Goal: Task Accomplishment & Management: Complete application form

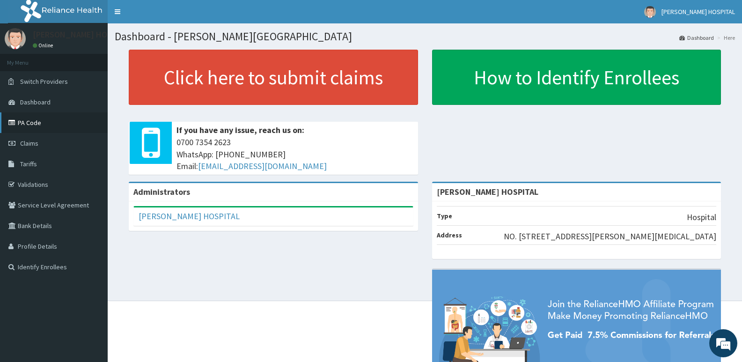
click at [37, 121] on link "PA Code" at bounding box center [54, 122] width 108 height 21
click at [40, 126] on link "PA Code" at bounding box center [54, 122] width 108 height 21
click at [46, 138] on link "Claims" at bounding box center [54, 143] width 108 height 21
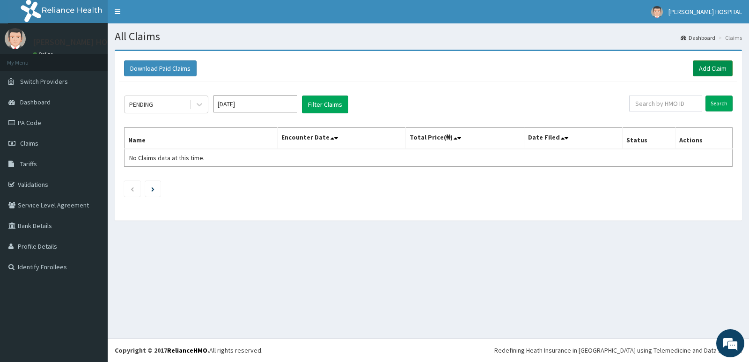
click at [707, 63] on link "Add Claim" at bounding box center [713, 68] width 40 height 16
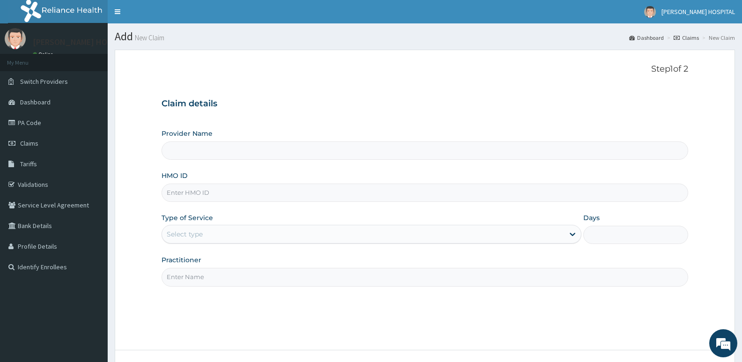
type input "[PERSON_NAME] HOSPITAL"
click at [229, 195] on input "HMO ID" at bounding box center [425, 193] width 527 height 18
paste input "XIA/10865/A"
type input "XIA/10865/A"
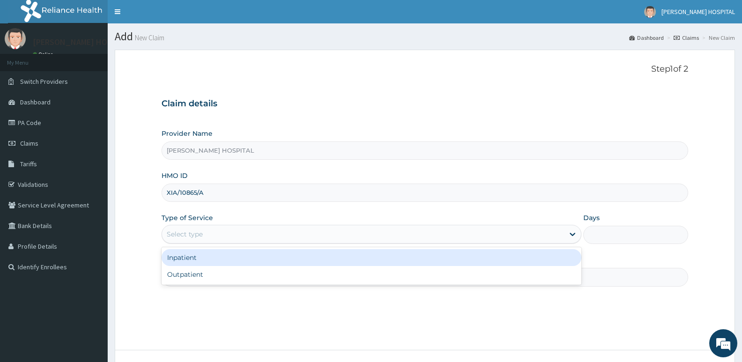
click at [250, 238] on div "Select type" at bounding box center [363, 234] width 402 height 15
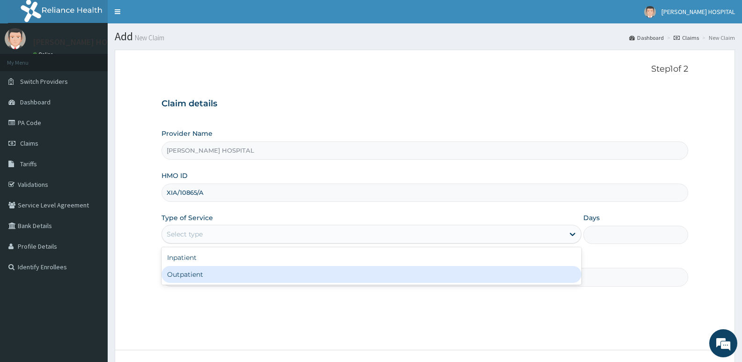
click at [209, 276] on div "Outpatient" at bounding box center [371, 274] width 419 height 17
type input "1"
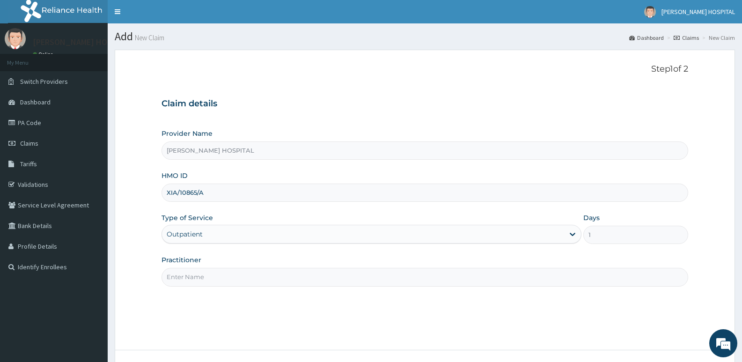
click at [191, 279] on input "Practitioner" at bounding box center [425, 277] width 527 height 18
type input "Dr Camillus"
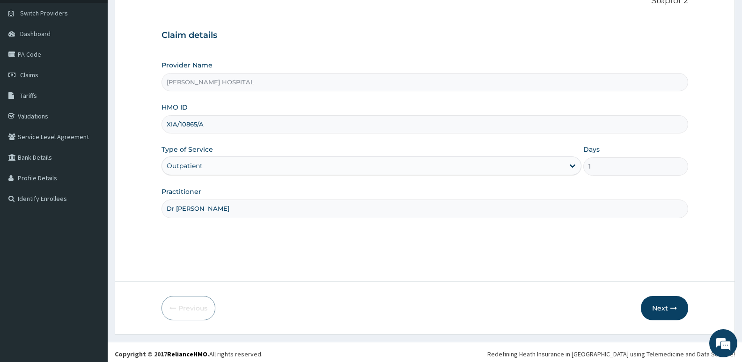
scroll to position [72, 0]
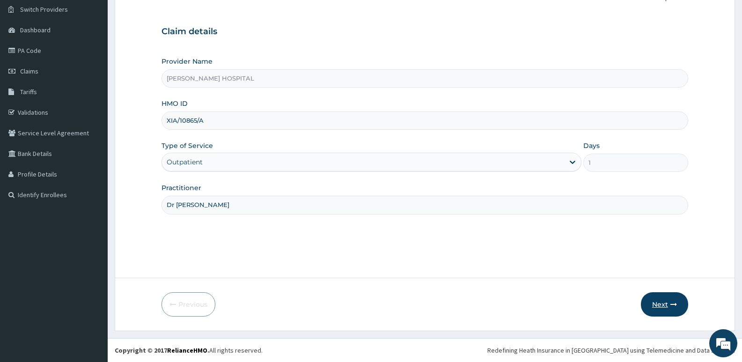
click at [661, 304] on button "Next" at bounding box center [664, 304] width 47 height 24
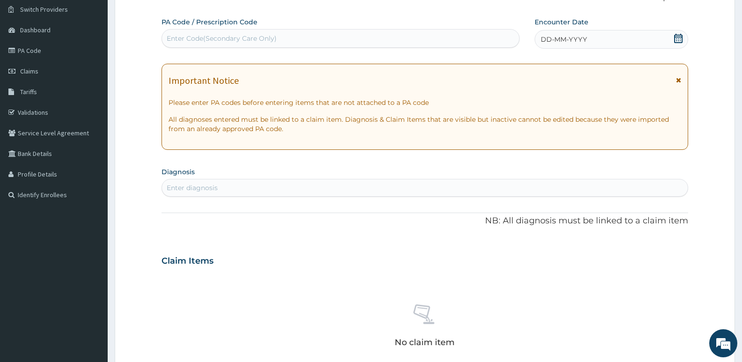
click at [426, 36] on div "Enter Code(Secondary Care Only)" at bounding box center [340, 38] width 357 height 15
paste input "PA/4748C1"
type input "PA/4748C1"
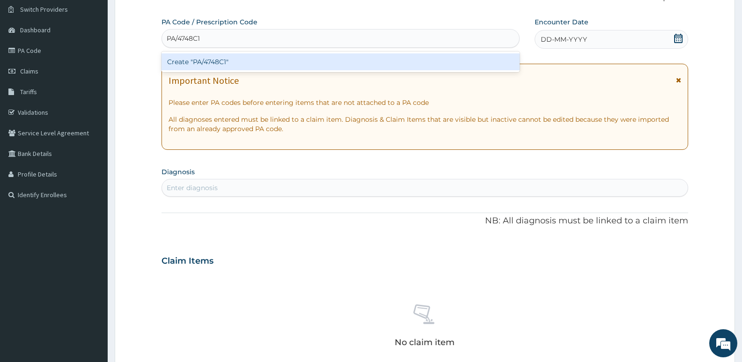
click at [364, 60] on div "Create "PA/4748C1"" at bounding box center [341, 61] width 358 height 17
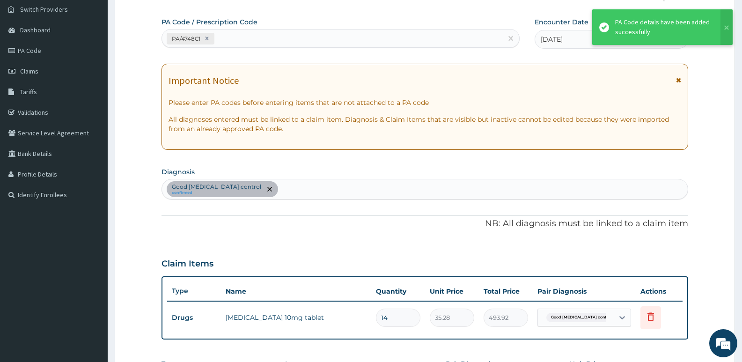
click at [679, 81] on icon at bounding box center [678, 80] width 5 height 7
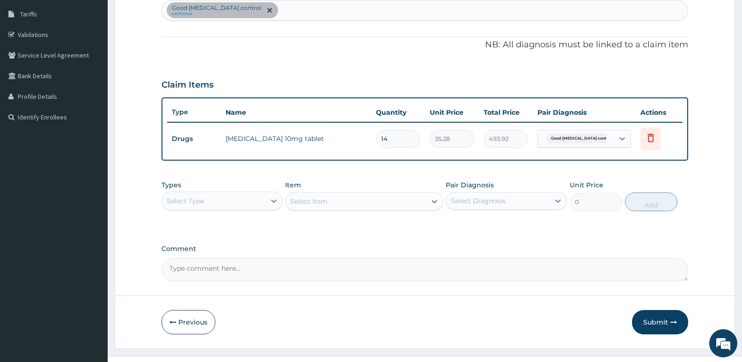
scroll to position [151, 0]
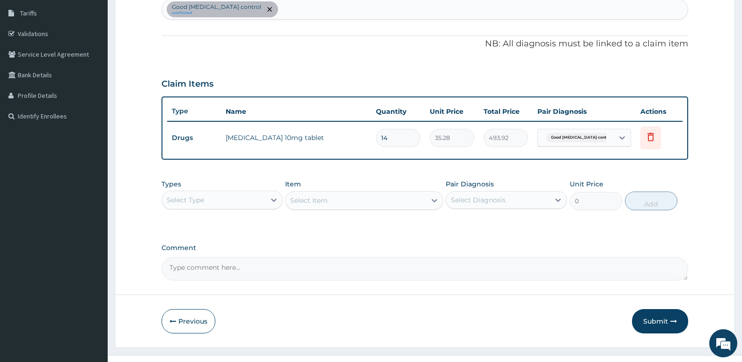
click at [309, 12] on div "Good hypertension control confirmed" at bounding box center [425, 10] width 526 height 20
type input "malari"
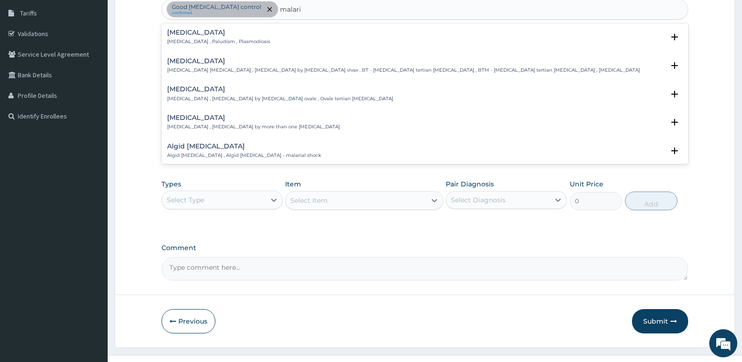
click at [189, 35] on h4 "Malaria" at bounding box center [218, 32] width 103 height 7
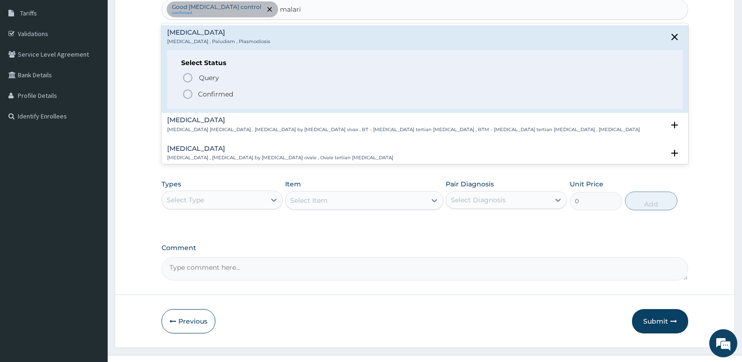
click at [188, 91] on icon "status option filled" at bounding box center [187, 93] width 11 height 11
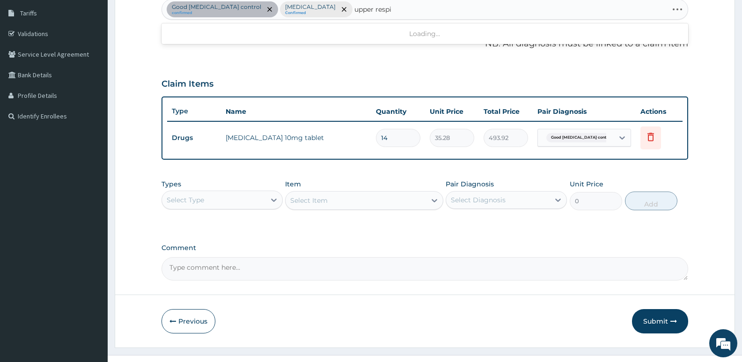
type input "upper respir"
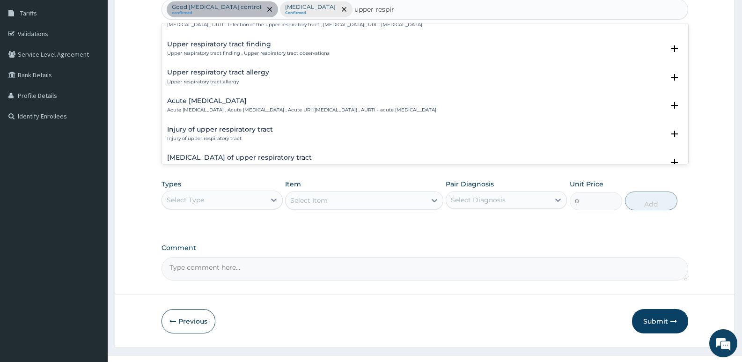
scroll to position [13, 0]
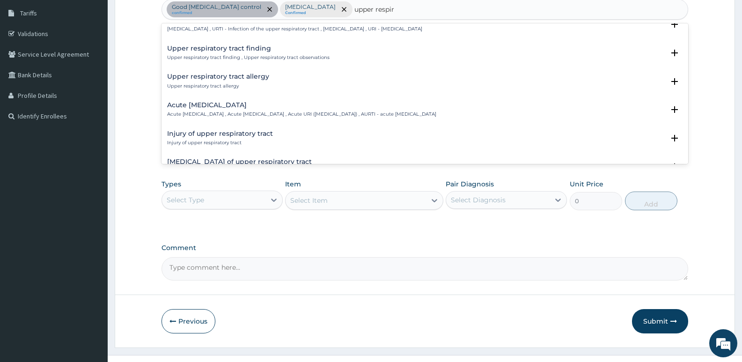
click at [252, 109] on div "Acute upper respiratory infection Acute upper respiratory infection , Acute upp…" at bounding box center [301, 110] width 269 height 16
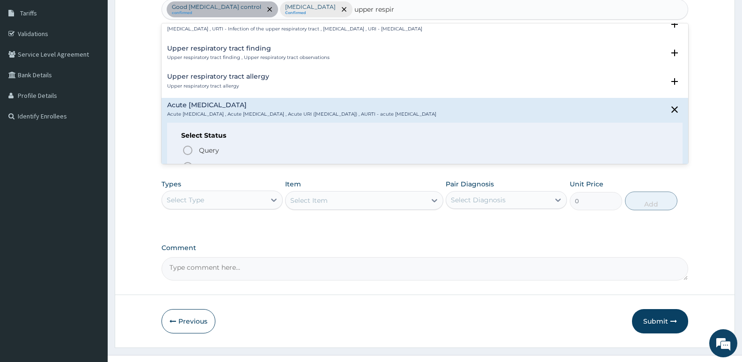
click at [189, 162] on icon "status option filled" at bounding box center [187, 166] width 11 height 11
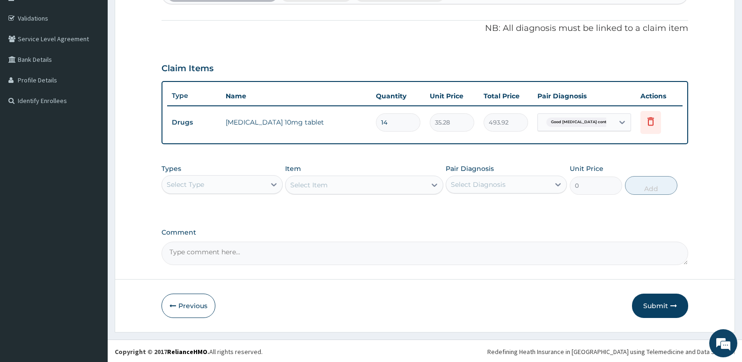
scroll to position [168, 0]
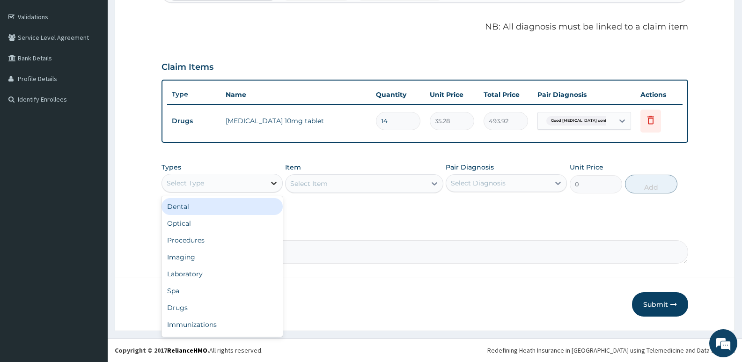
click at [269, 178] on icon at bounding box center [273, 182] width 9 height 9
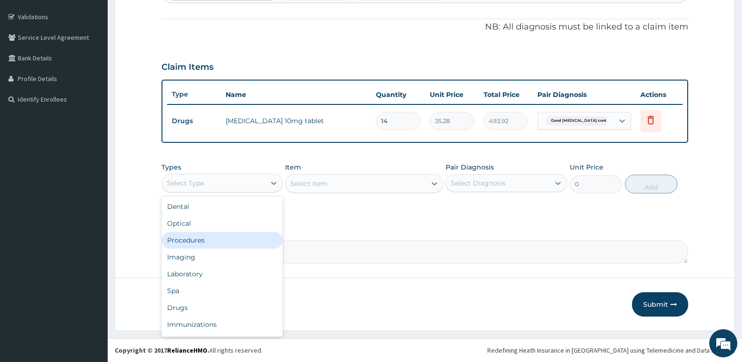
click at [213, 239] on div "Procedures" at bounding box center [222, 240] width 121 height 17
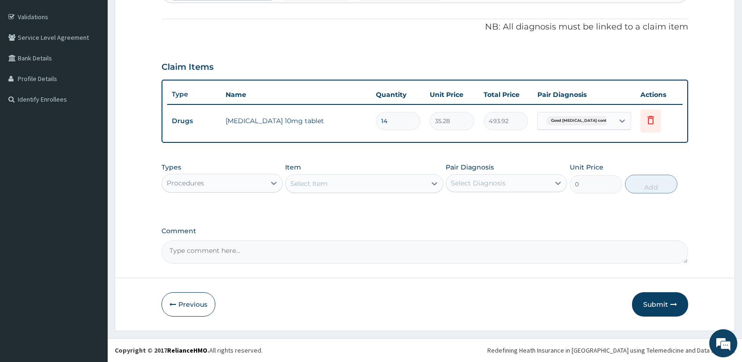
click at [342, 185] on div "Select Item" at bounding box center [356, 183] width 140 height 15
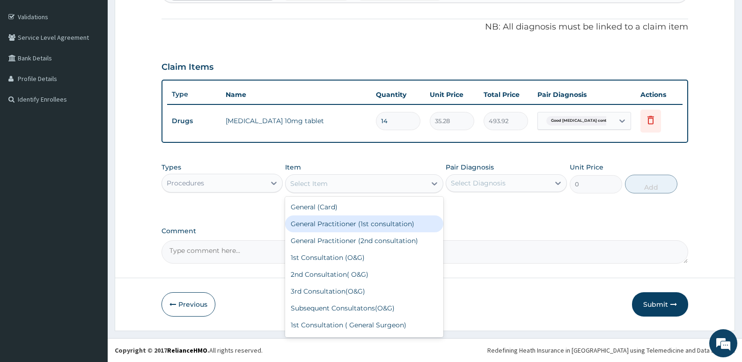
click at [339, 224] on div "General Practitioner (1st consultation)" at bounding box center [364, 223] width 158 height 17
type input "2500"
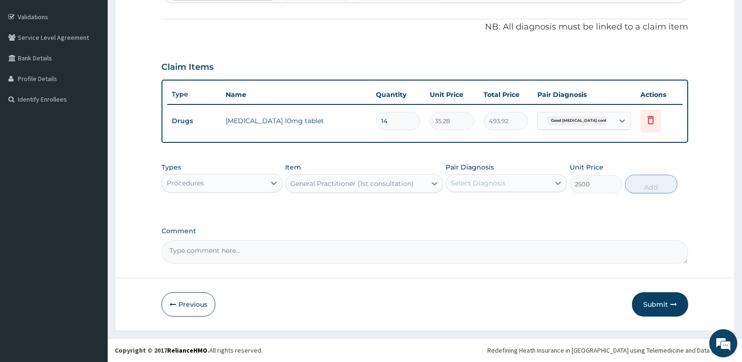
click at [525, 183] on div "Select Diagnosis" at bounding box center [497, 183] width 103 height 15
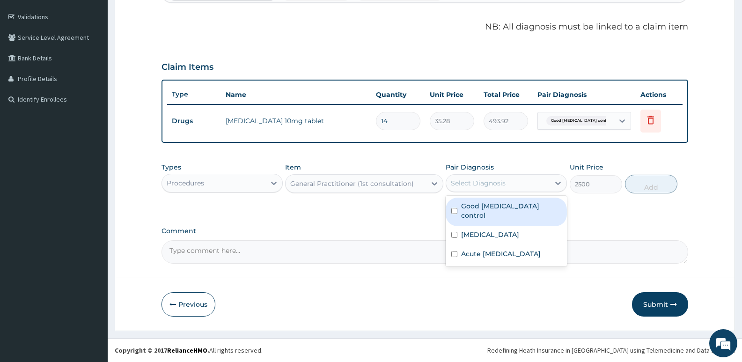
click at [455, 208] on input "checkbox" at bounding box center [454, 211] width 6 height 6
checkbox input "true"
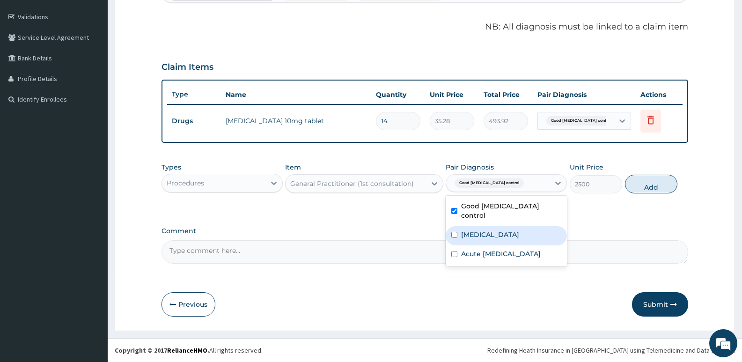
click at [451, 226] on div "Malaria" at bounding box center [506, 235] width 121 height 19
checkbox input "true"
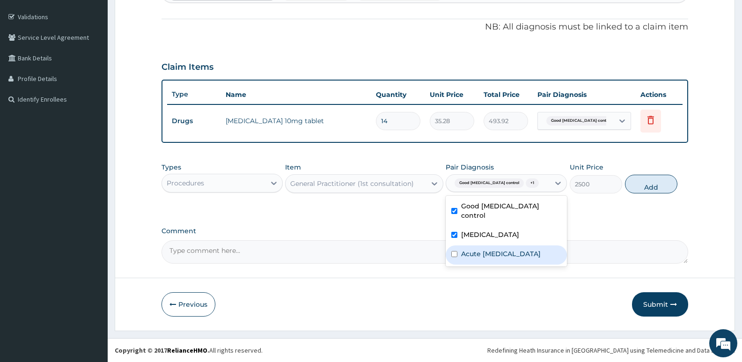
click at [451, 251] on input "checkbox" at bounding box center [454, 254] width 6 height 6
checkbox input "true"
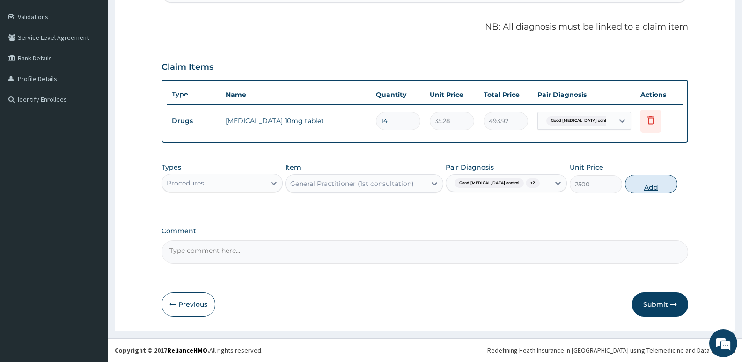
click at [645, 185] on button "Add" at bounding box center [651, 184] width 52 height 19
type input "0"
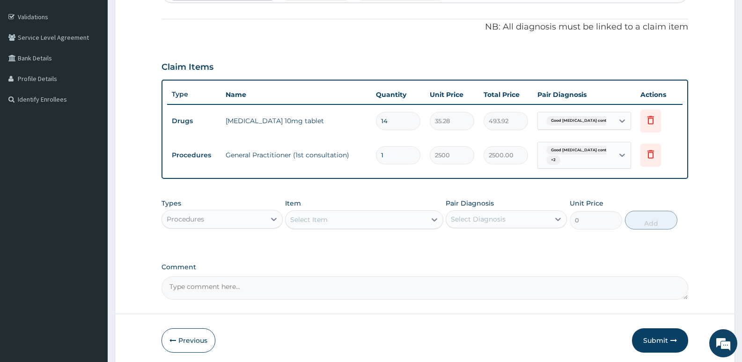
click at [260, 221] on div "Procedures" at bounding box center [213, 219] width 103 height 15
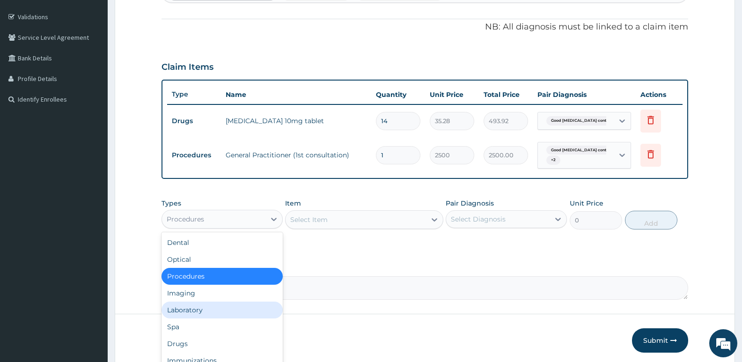
click at [193, 317] on div "Laboratory" at bounding box center [222, 310] width 121 height 17
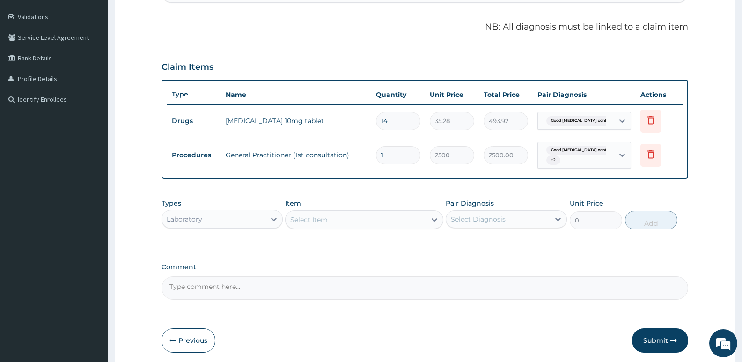
click at [369, 220] on div "Select Item" at bounding box center [356, 219] width 140 height 15
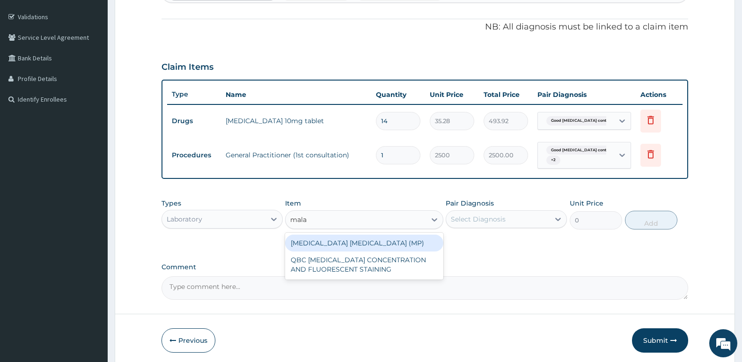
type input "malar"
click at [363, 245] on div "MALARIA PARASITE (MP)" at bounding box center [364, 243] width 158 height 17
type input "1400"
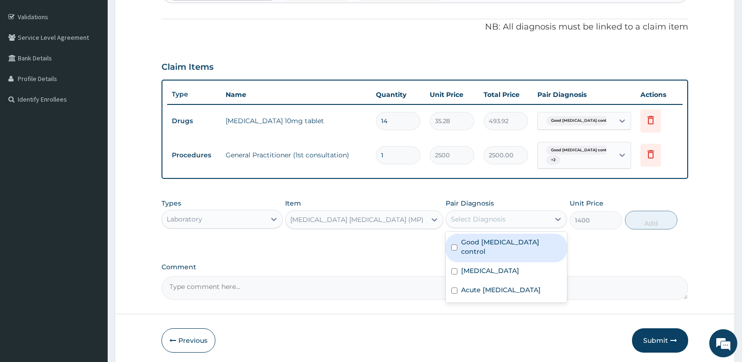
click at [499, 221] on div "Select Diagnosis" at bounding box center [478, 218] width 55 height 9
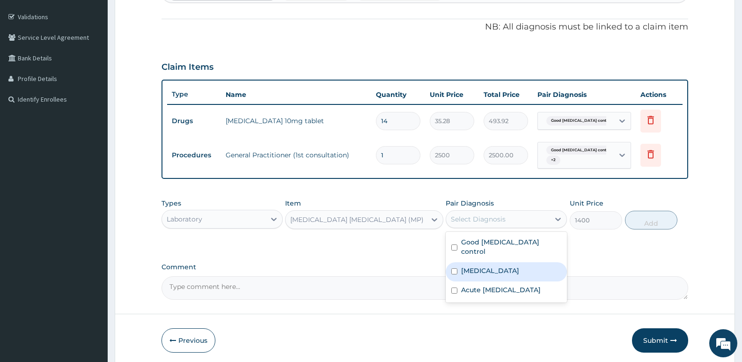
click at [452, 268] on input "checkbox" at bounding box center [454, 271] width 6 height 6
checkbox input "true"
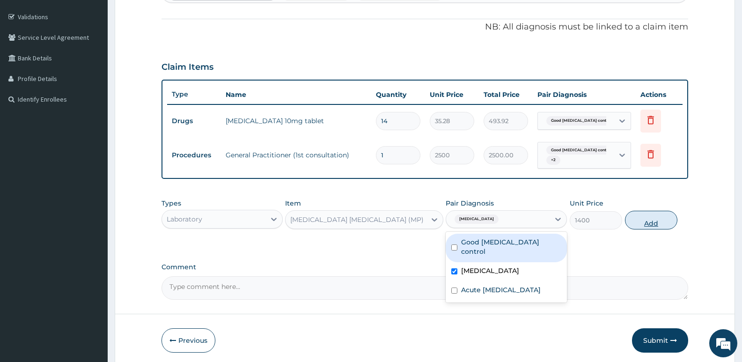
click at [659, 223] on button "Add" at bounding box center [651, 220] width 52 height 19
type input "0"
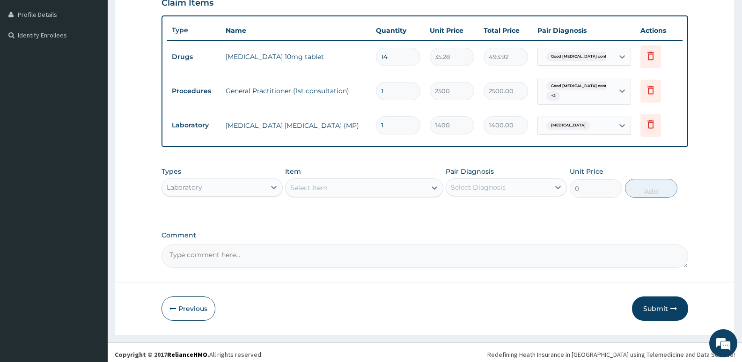
scroll to position [236, 0]
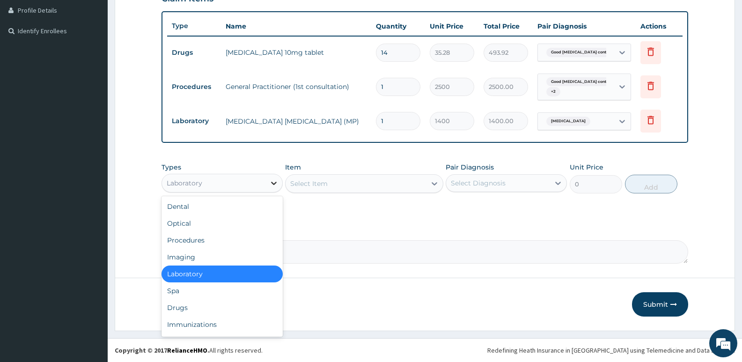
click at [265, 190] on div at bounding box center [273, 183] width 17 height 17
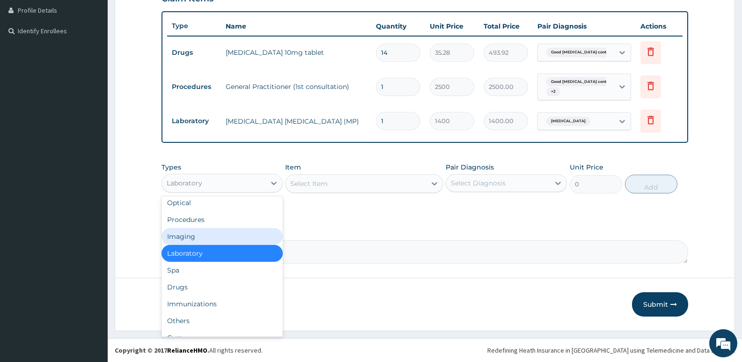
scroll to position [32, 0]
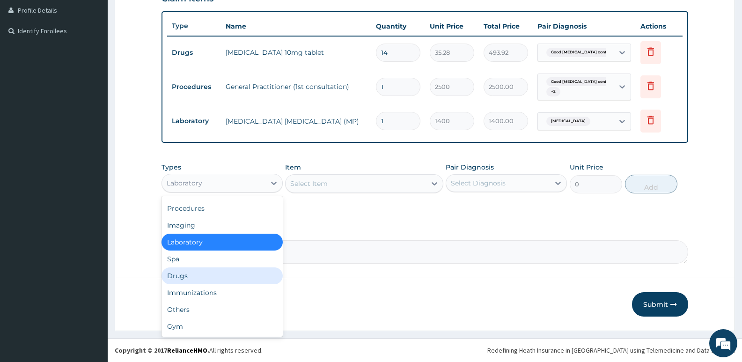
click at [213, 277] on div "Drugs" at bounding box center [222, 275] width 121 height 17
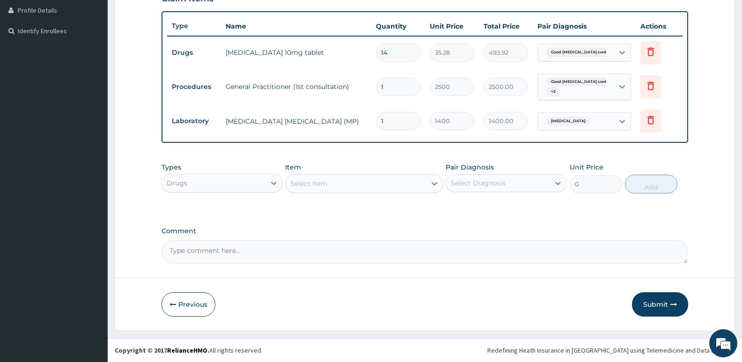
click at [344, 184] on div "Select Item" at bounding box center [356, 183] width 140 height 15
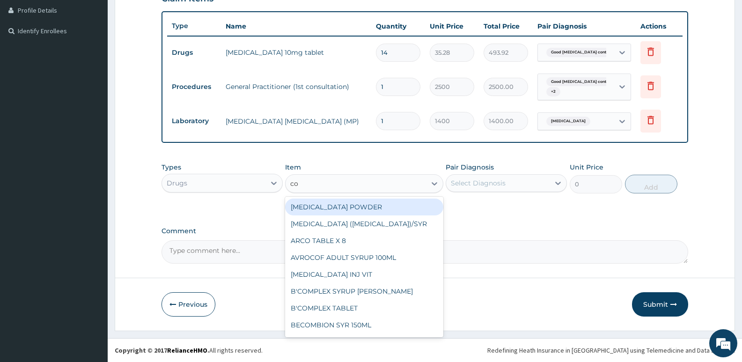
type input "coa"
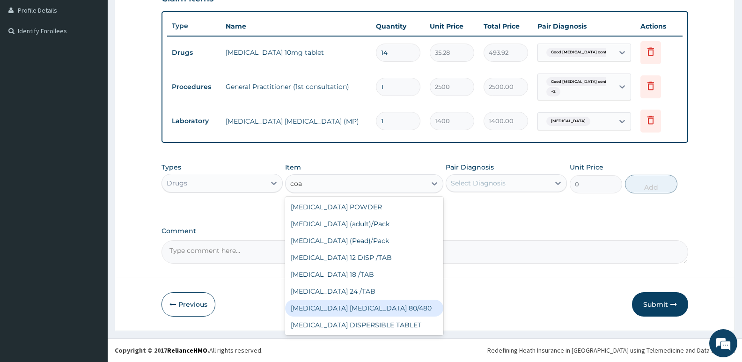
click at [328, 305] on div "COARTEM D TAB 80/480" at bounding box center [364, 308] width 158 height 17
type input "2080"
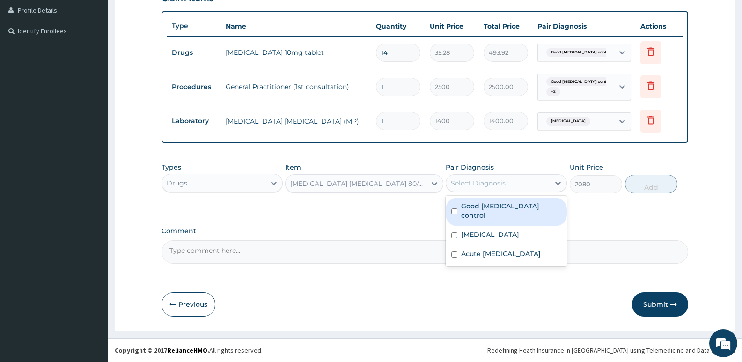
click at [489, 185] on div "Select Diagnosis" at bounding box center [478, 182] width 55 height 9
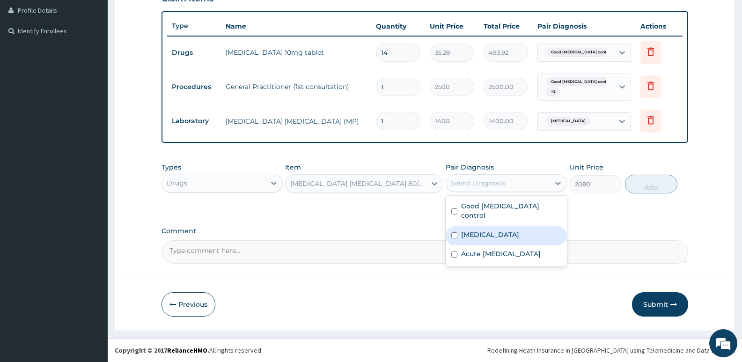
click at [455, 232] on input "checkbox" at bounding box center [454, 235] width 6 height 6
checkbox input "true"
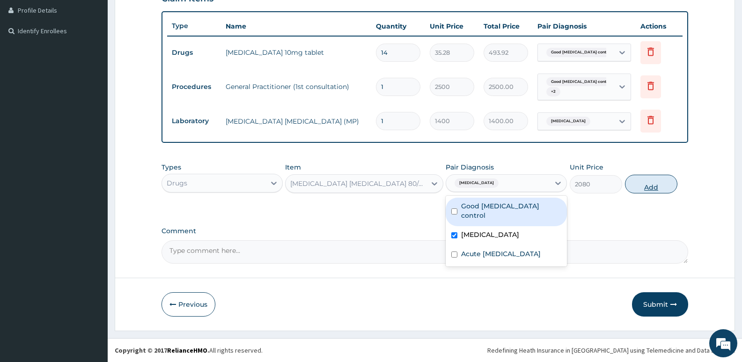
click at [650, 185] on button "Add" at bounding box center [651, 184] width 52 height 19
type input "0"
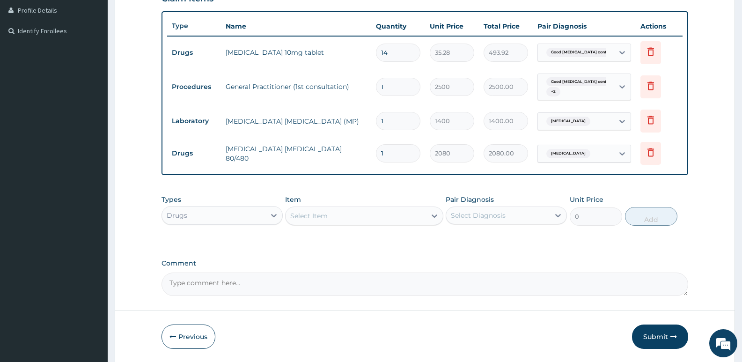
click at [369, 192] on div "Types Drugs Item Select Item Pair Diagnosis Select Diagnosis Unit Price 0 Add" at bounding box center [425, 210] width 527 height 40
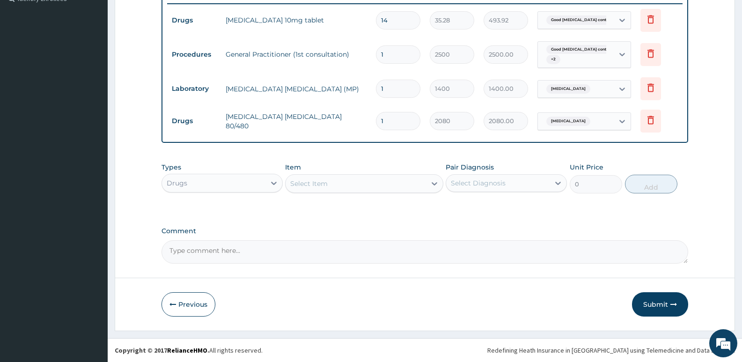
click at [350, 181] on div "Select Item" at bounding box center [356, 183] width 140 height 15
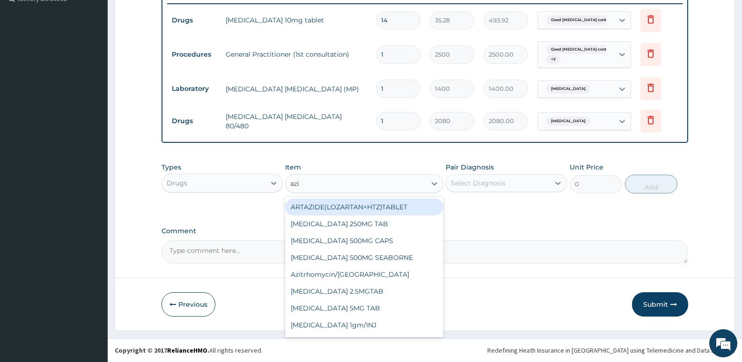
type input "azit"
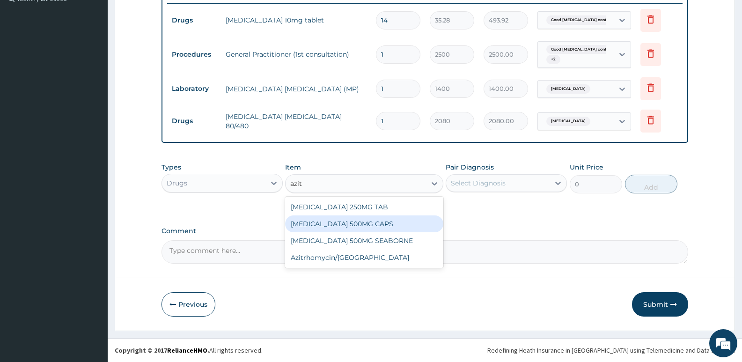
click at [343, 222] on div "AZITHROMYCIN 500MG CAPS" at bounding box center [364, 223] width 158 height 17
type input "315"
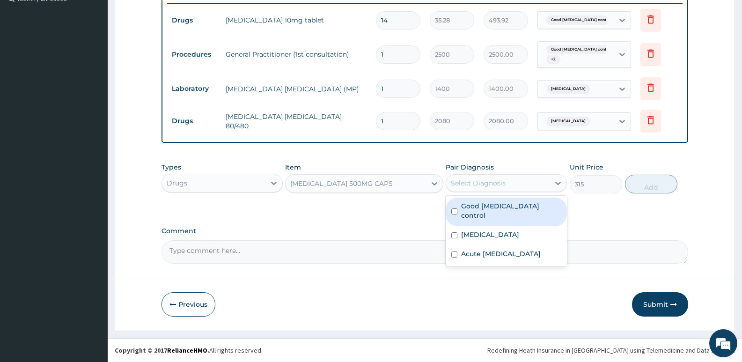
click at [495, 183] on div "Select Diagnosis" at bounding box center [478, 182] width 55 height 9
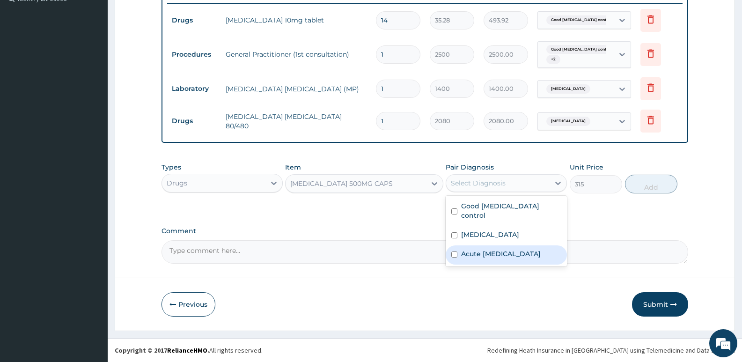
click at [456, 251] on input "checkbox" at bounding box center [454, 254] width 6 height 6
checkbox input "true"
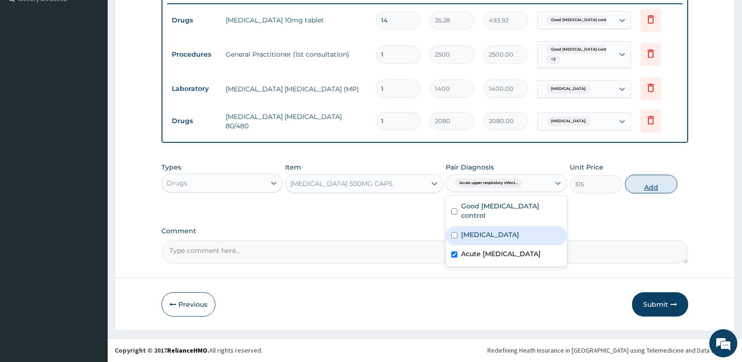
click at [655, 184] on button "Add" at bounding box center [651, 184] width 52 height 19
type input "0"
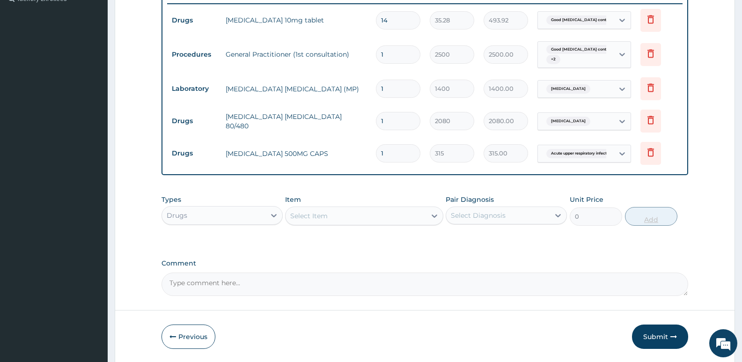
type input "0.00"
type input "5"
type input "1575.00"
type input "5"
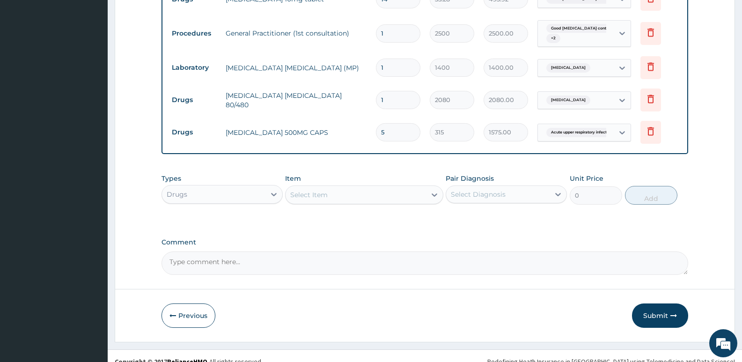
scroll to position [301, 0]
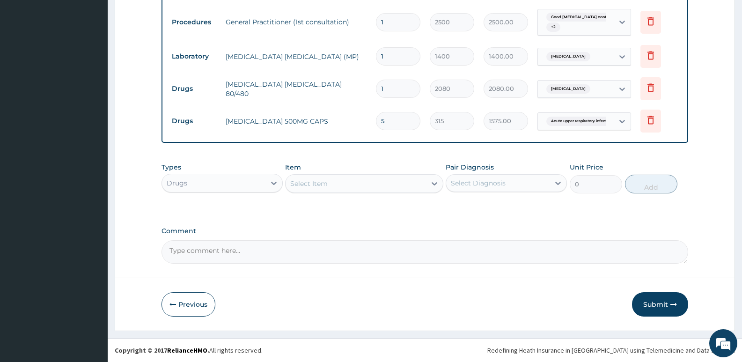
click at [341, 179] on div "Select Item" at bounding box center [356, 183] width 140 height 15
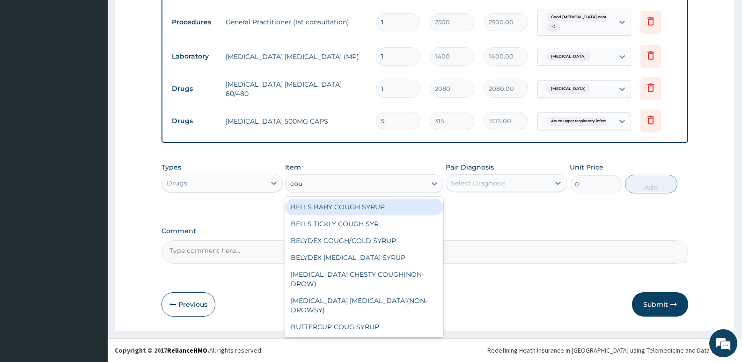
type input "coug"
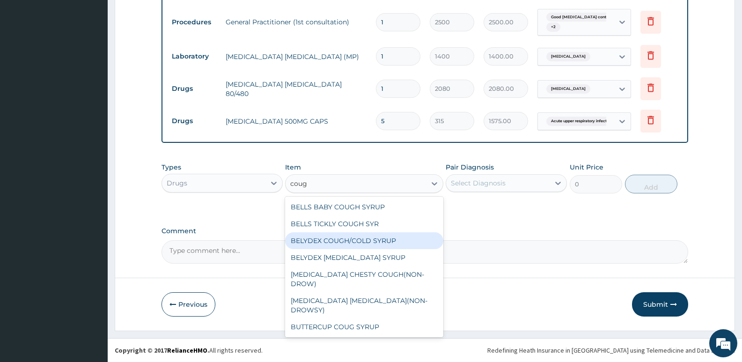
scroll to position [49, 0]
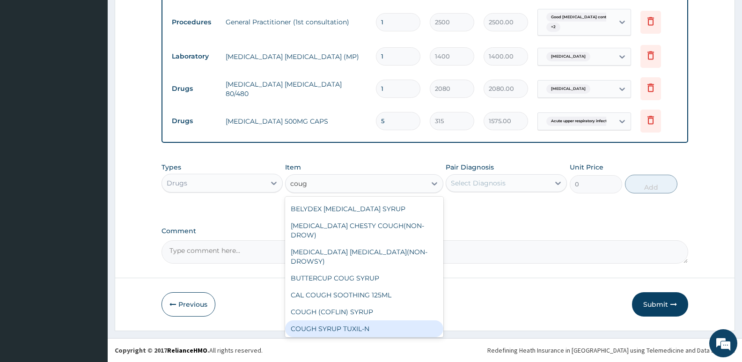
click at [331, 320] on div "COUGH SYRUP TUXIL-N" at bounding box center [364, 328] width 158 height 17
type input "315"
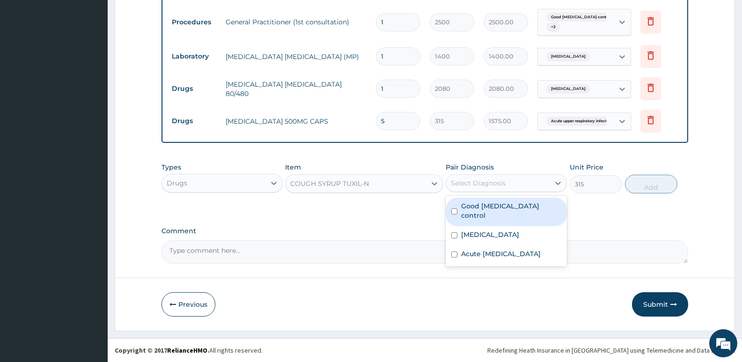
click at [500, 183] on div "Select Diagnosis" at bounding box center [478, 182] width 55 height 9
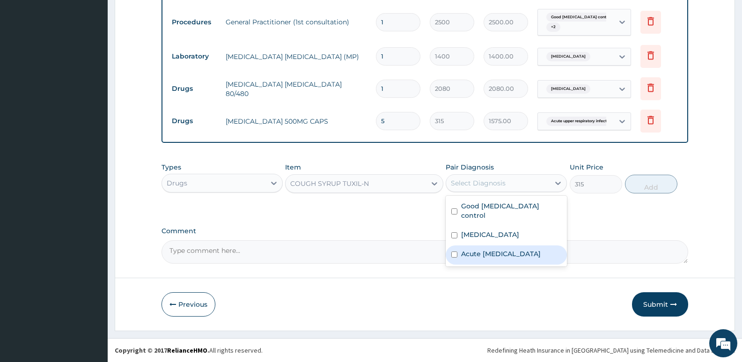
click at [453, 251] on input "checkbox" at bounding box center [454, 254] width 6 height 6
checkbox input "true"
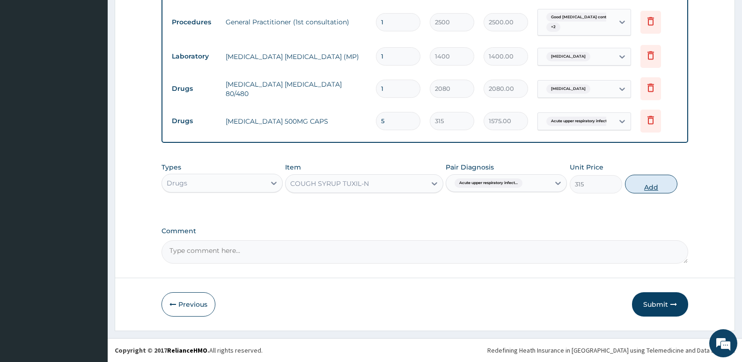
click at [657, 185] on button "Add" at bounding box center [651, 184] width 52 height 19
type input "0"
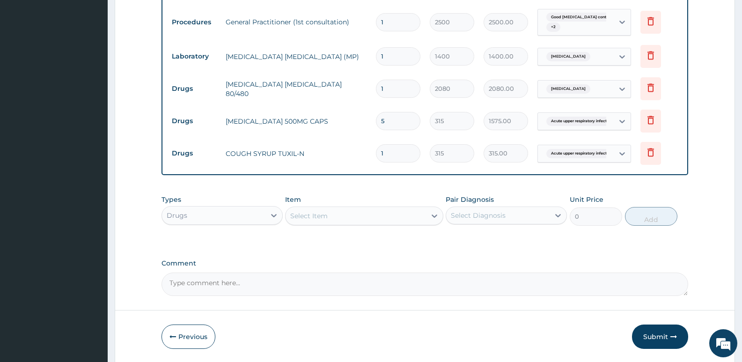
scroll to position [333, 0]
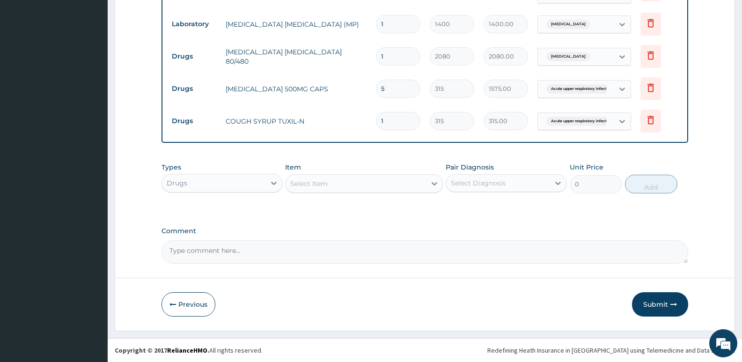
click at [366, 192] on div "Select Item" at bounding box center [364, 183] width 158 height 19
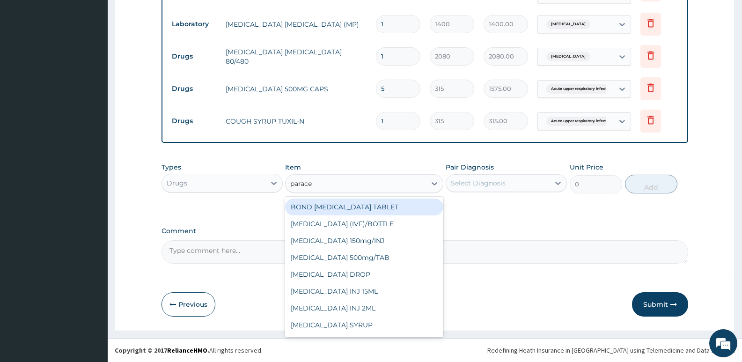
type input "paracet"
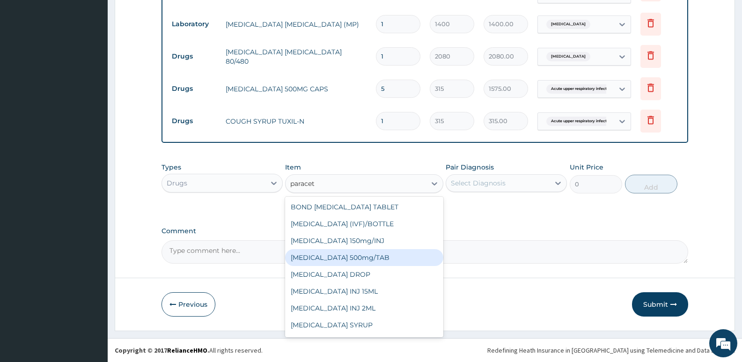
click at [351, 255] on div "PARACETAMOL 500mg/TAB" at bounding box center [364, 257] width 158 height 17
type input "13"
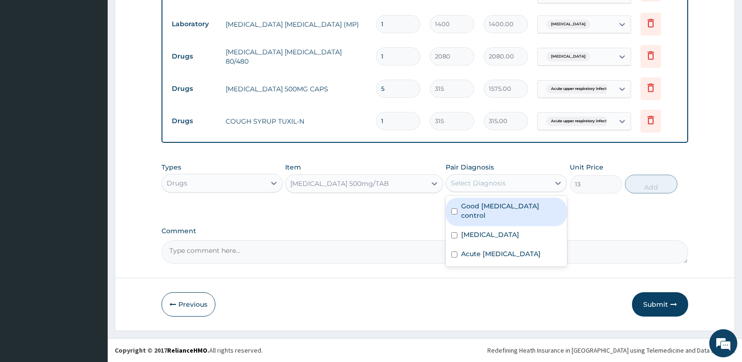
click at [493, 185] on div "Select Diagnosis" at bounding box center [478, 182] width 55 height 9
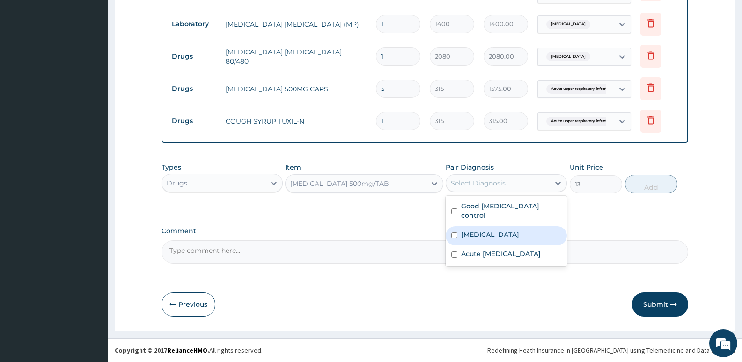
click at [453, 232] on input "checkbox" at bounding box center [454, 235] width 6 height 6
checkbox input "true"
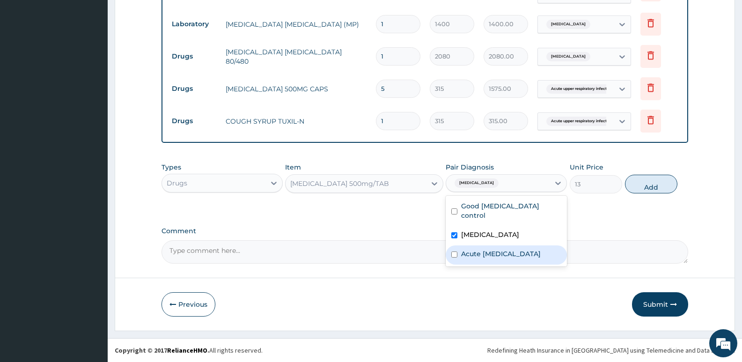
click at [453, 251] on input "checkbox" at bounding box center [454, 254] width 6 height 6
checkbox input "true"
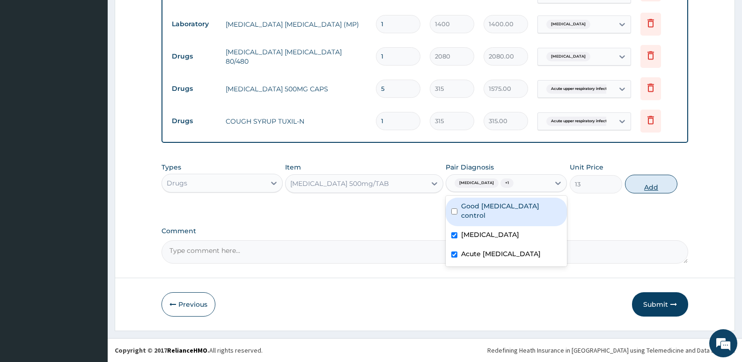
click at [651, 183] on button "Add" at bounding box center [651, 184] width 52 height 19
type input "0"
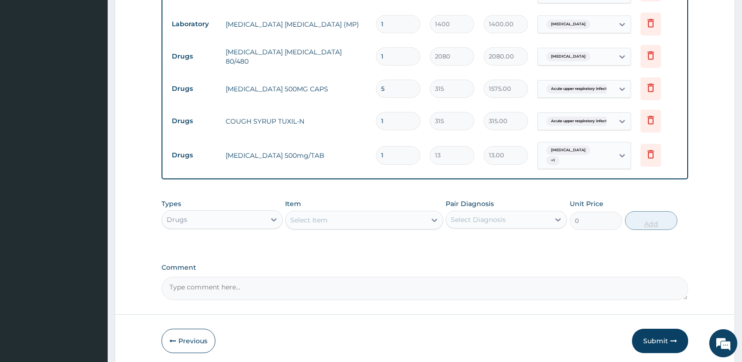
type input "18"
type input "234.00"
type input "18"
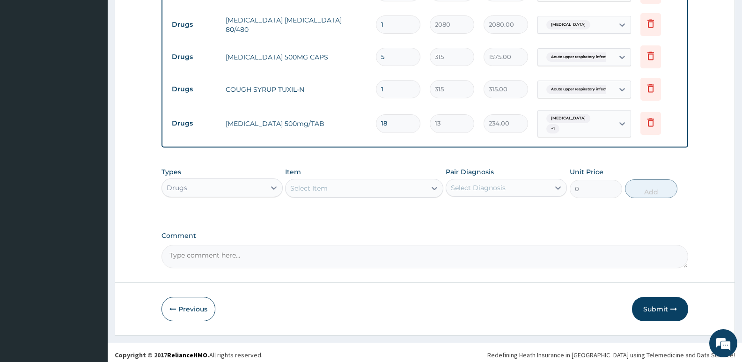
scroll to position [365, 0]
click at [654, 301] on button "Submit" at bounding box center [660, 308] width 56 height 24
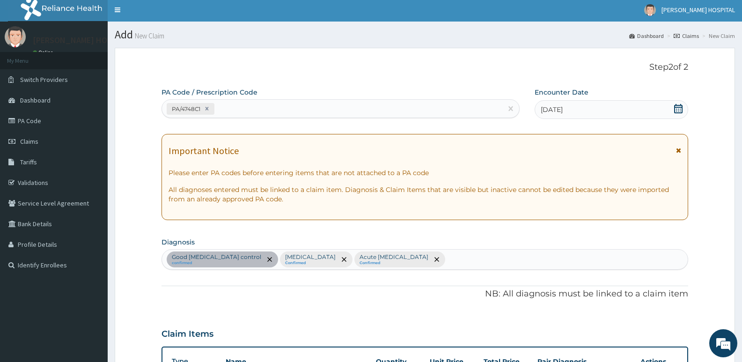
scroll to position [0, 0]
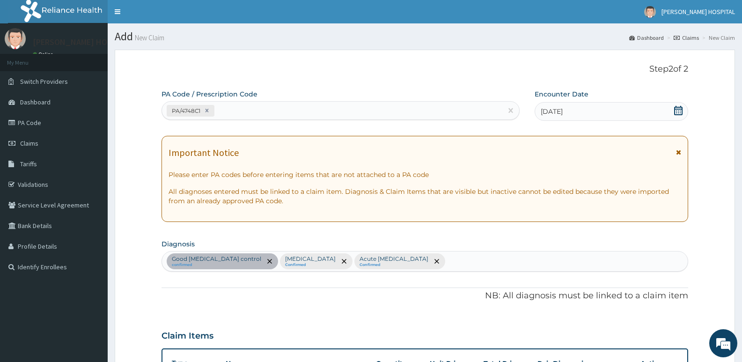
click at [678, 152] on icon at bounding box center [678, 152] width 5 height 7
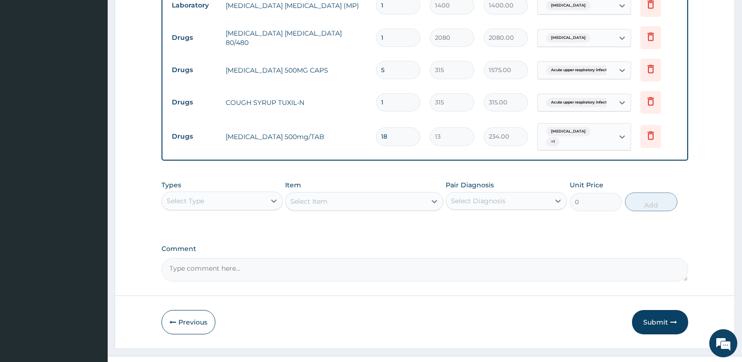
scroll to position [365, 0]
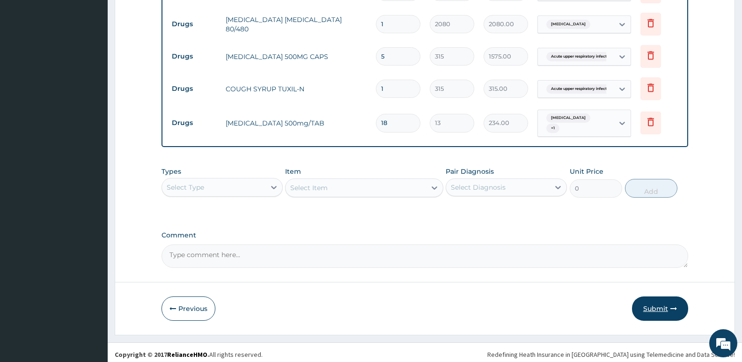
click at [653, 301] on button "Submit" at bounding box center [660, 308] width 56 height 24
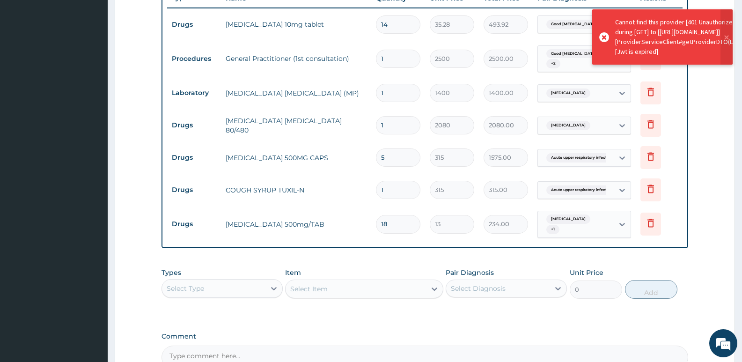
click at [303, 312] on div "Types Select Type Item Select Item Pair Diagnosis Select Diagnosis Unit Price 0…" at bounding box center [425, 290] width 527 height 54
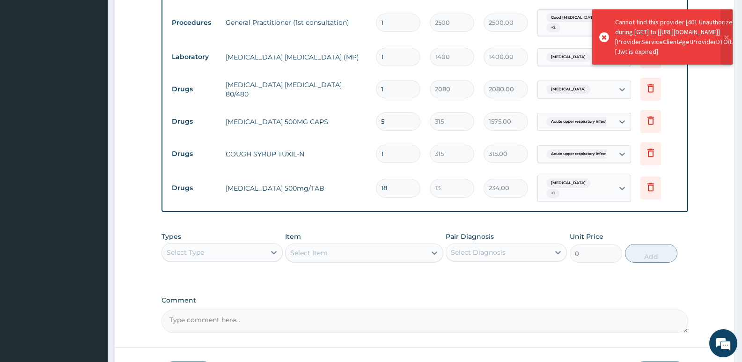
scroll to position [466, 0]
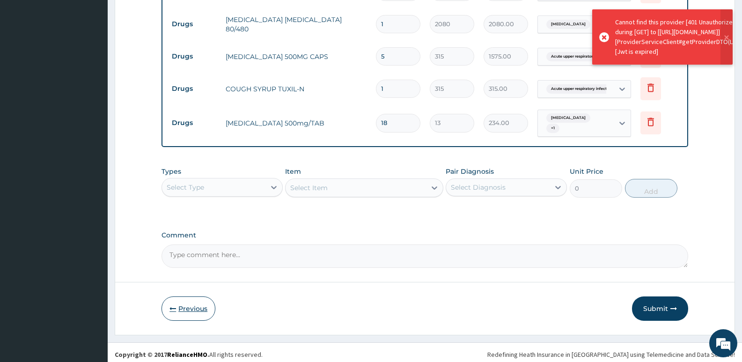
click at [191, 306] on button "Previous" at bounding box center [189, 308] width 54 height 24
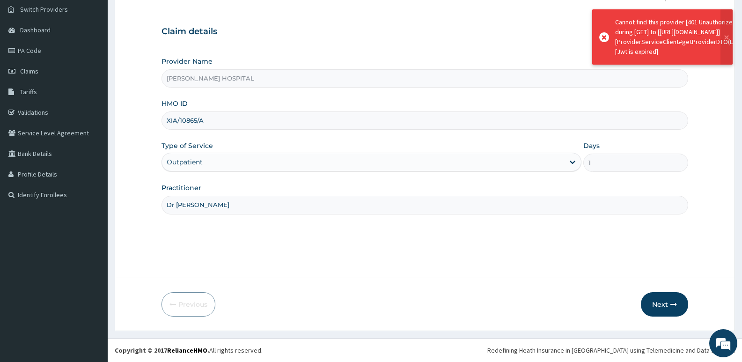
scroll to position [72, 0]
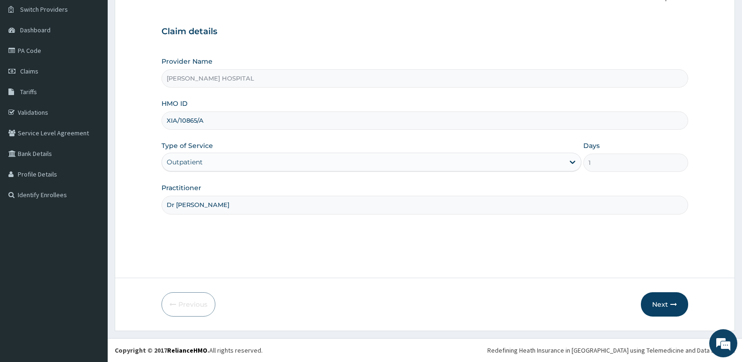
drag, startPoint x: 221, startPoint y: 120, endPoint x: 166, endPoint y: 127, distance: 54.7
click at [166, 127] on input "XIA/10865/A" at bounding box center [425, 120] width 527 height 18
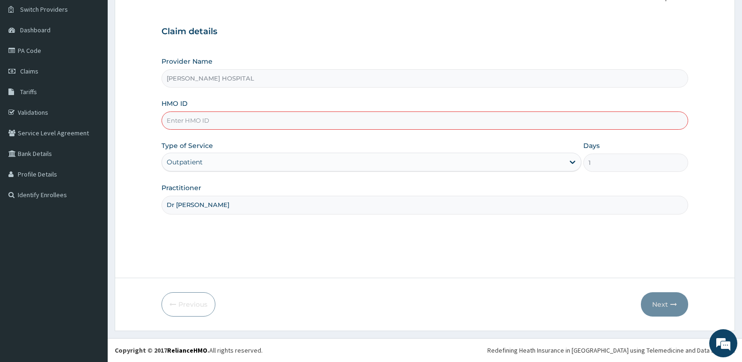
paste input "XIA/10865/A"
type input "XIA/10865/A"
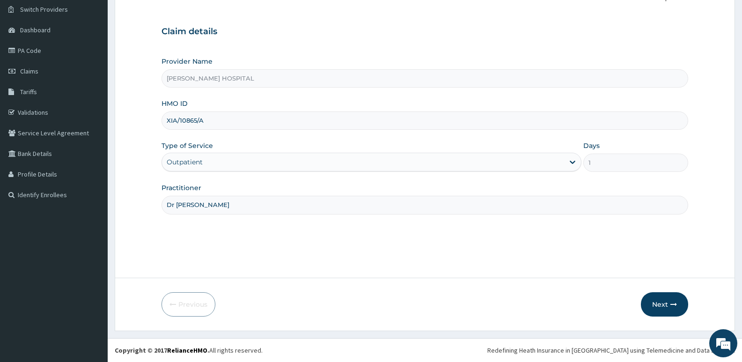
click at [295, 145] on div "Type of Service Outpatient" at bounding box center [371, 156] width 419 height 31
click at [664, 306] on button "Next" at bounding box center [664, 304] width 47 height 24
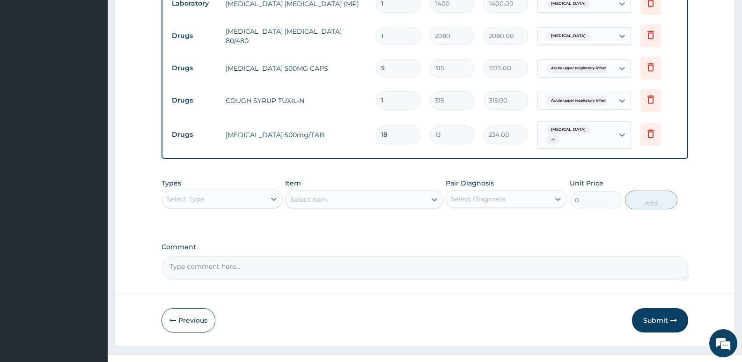
scroll to position [466, 0]
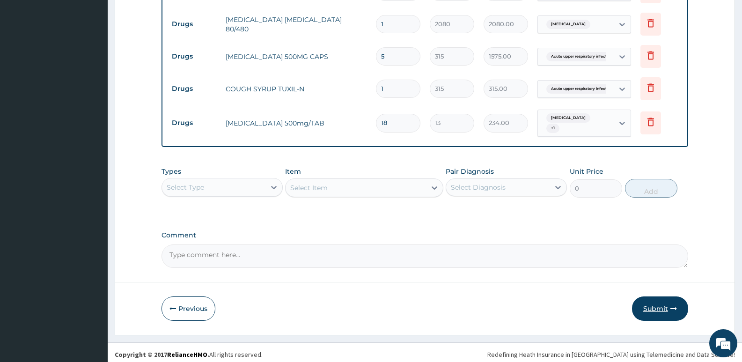
click at [660, 306] on button "Submit" at bounding box center [660, 308] width 56 height 24
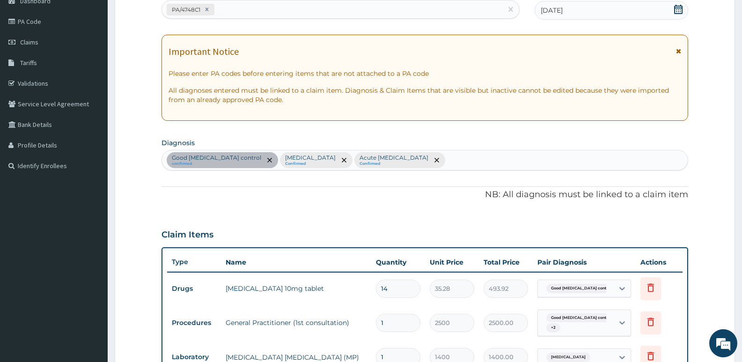
scroll to position [93, 0]
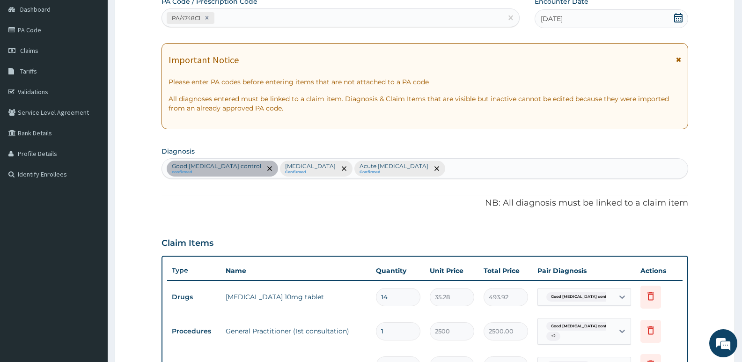
click at [677, 56] on span at bounding box center [678, 62] width 5 height 15
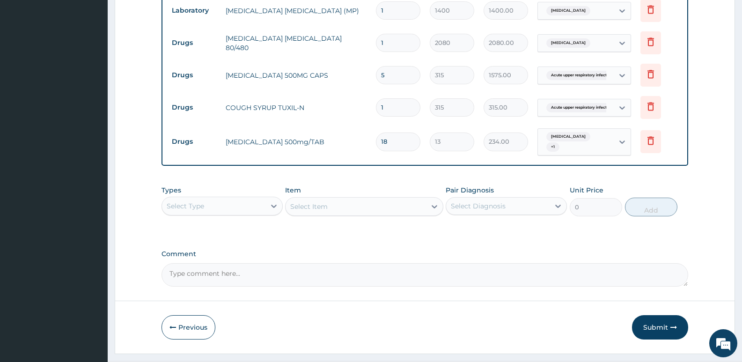
scroll to position [365, 0]
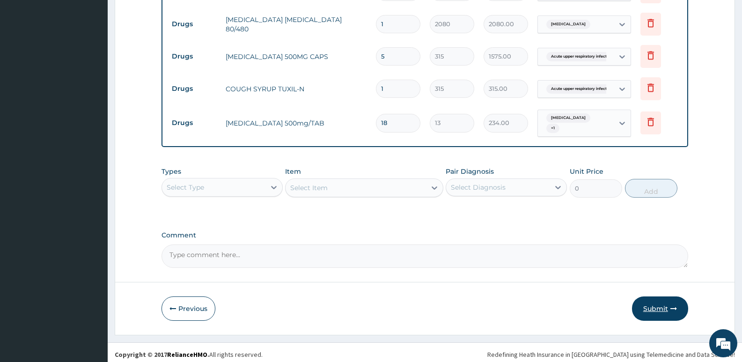
click at [647, 298] on button "Submit" at bounding box center [660, 308] width 56 height 24
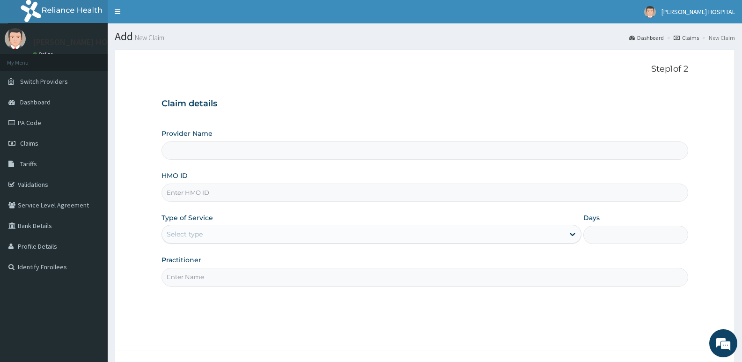
type input "[PERSON_NAME] HOSPITAL"
click at [289, 191] on input "HMO ID" at bounding box center [425, 193] width 527 height 18
paste input "XIA/10865/A"
type input "XIA/10865/A"
click at [281, 213] on div "Type of Service Select type" at bounding box center [371, 228] width 419 height 31
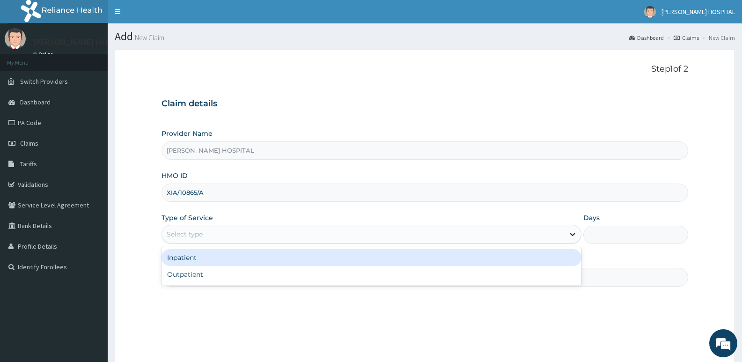
click at [248, 231] on div "Select type" at bounding box center [363, 234] width 402 height 15
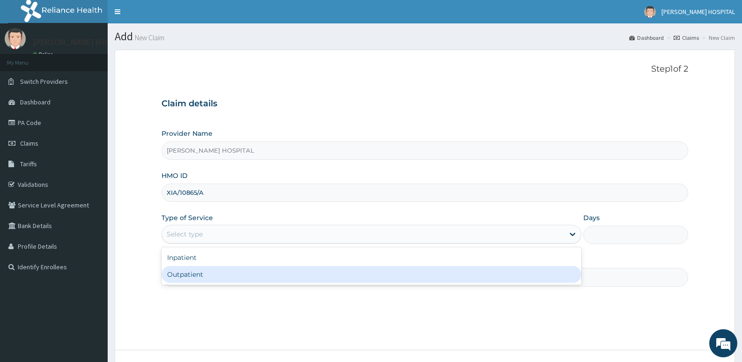
click at [188, 275] on div "Outpatient" at bounding box center [371, 274] width 419 height 17
type input "1"
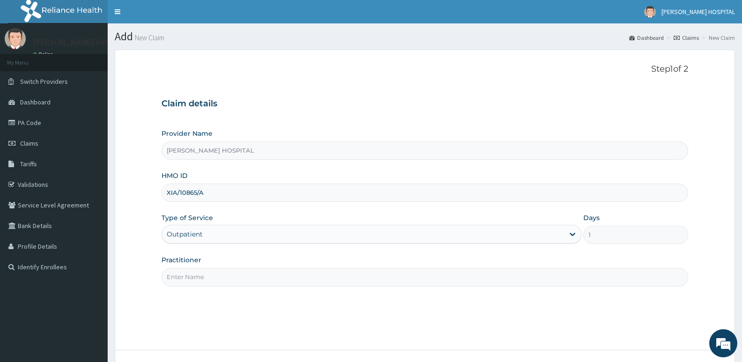
click at [211, 272] on input "Practitioner" at bounding box center [425, 277] width 527 height 18
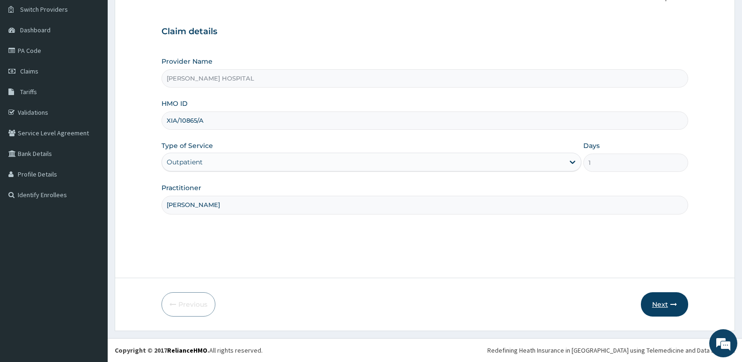
type input "Dr Abimbola"
click at [663, 302] on button "Next" at bounding box center [664, 304] width 47 height 24
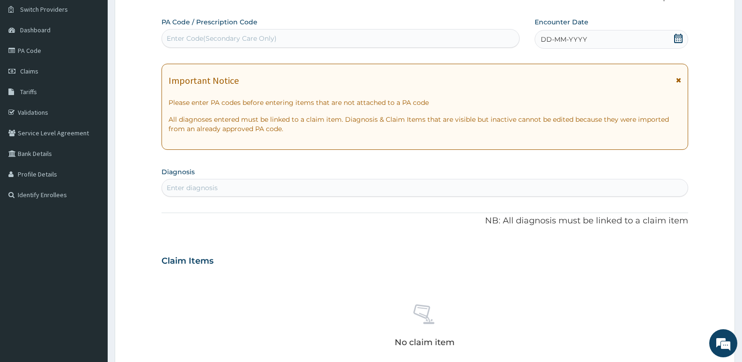
click at [679, 81] on icon at bounding box center [678, 80] width 5 height 7
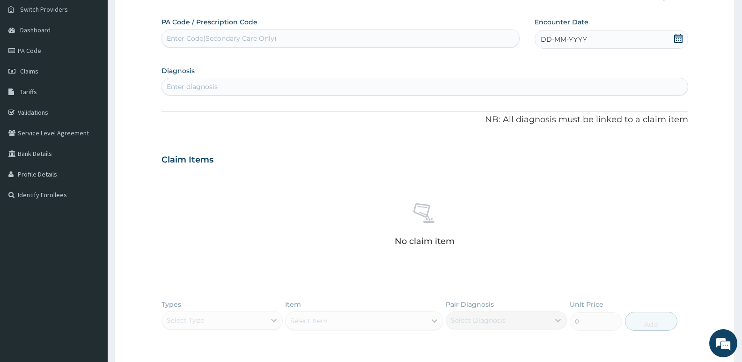
click at [253, 37] on div "Enter Code(Secondary Care Only)" at bounding box center [222, 38] width 110 height 9
paste input "PA/4748C1"
type input "PA/4748C1"
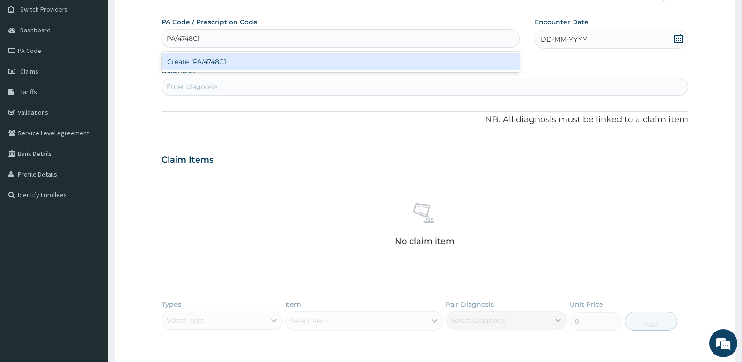
click at [244, 59] on div "Create "PA/4748C1"" at bounding box center [341, 61] width 358 height 17
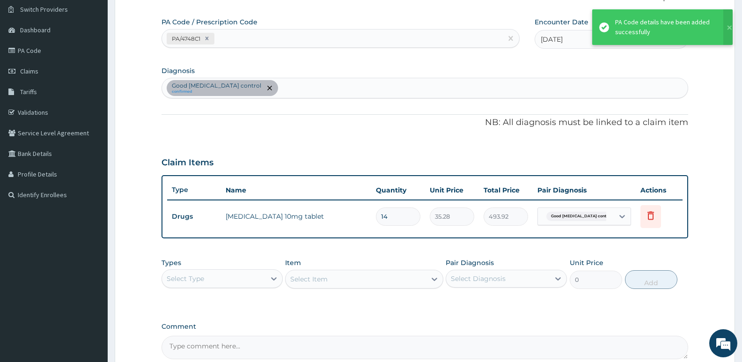
click at [309, 92] on div "Good hypertension control confirmed" at bounding box center [425, 88] width 526 height 20
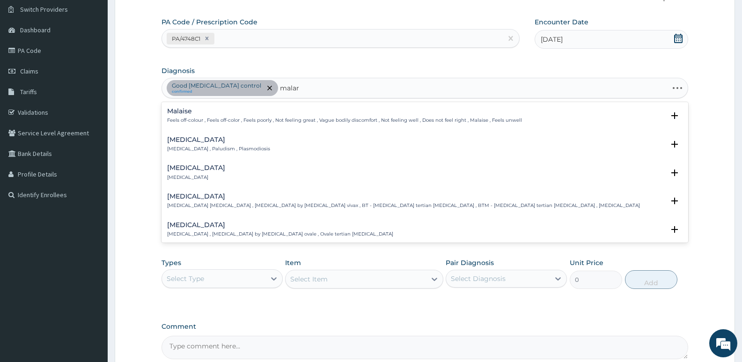
type input "malari"
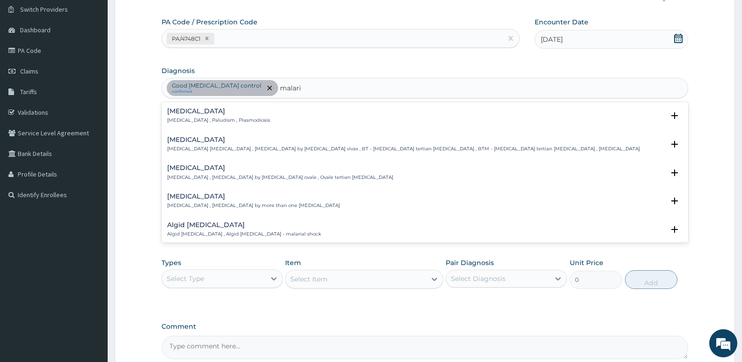
click at [219, 121] on p "Malaria , Paludism , Plasmodiosis" at bounding box center [218, 120] width 103 height 7
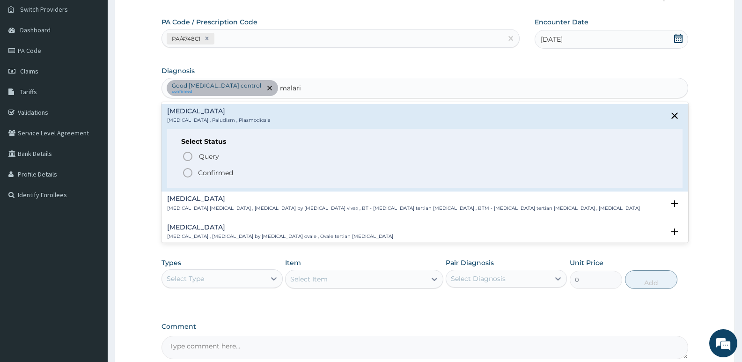
click at [186, 171] on icon "status option filled" at bounding box center [187, 172] width 11 height 11
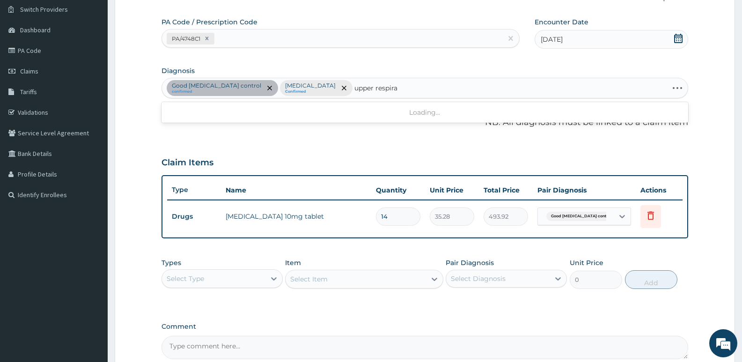
type input "upper respirat"
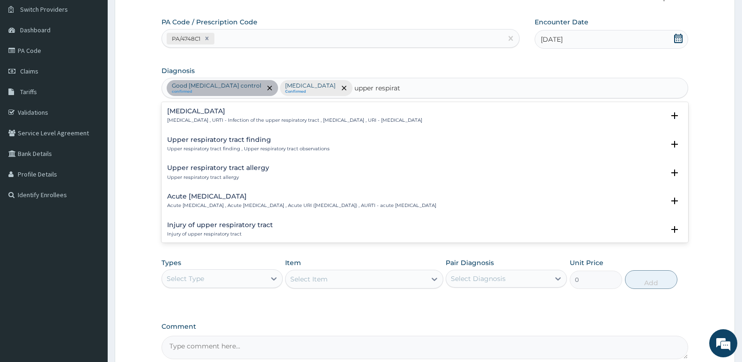
click at [249, 202] on p "Acute upper respiratory infection , Acute upper respiratory tract infection , A…" at bounding box center [301, 205] width 269 height 7
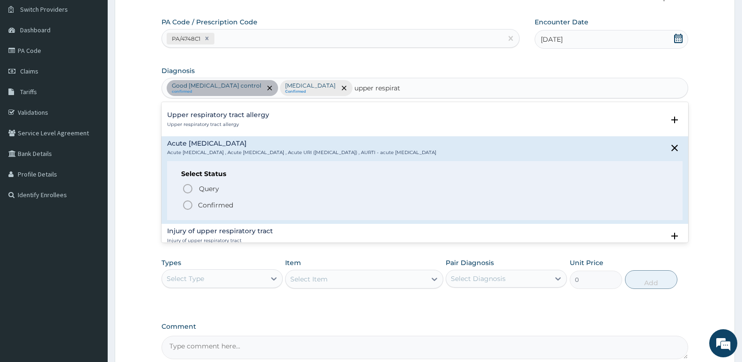
scroll to position [65, 0]
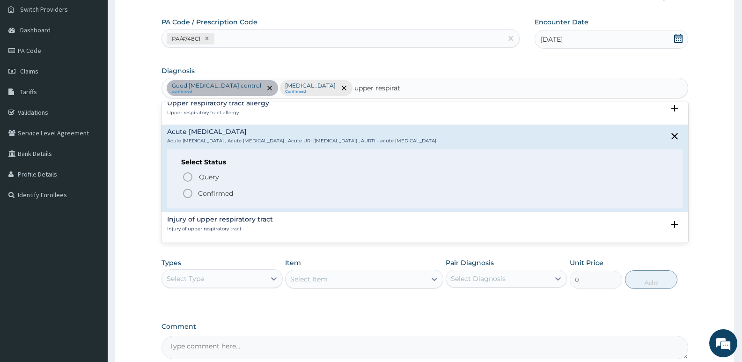
click at [189, 193] on icon "status option filled" at bounding box center [187, 193] width 11 height 11
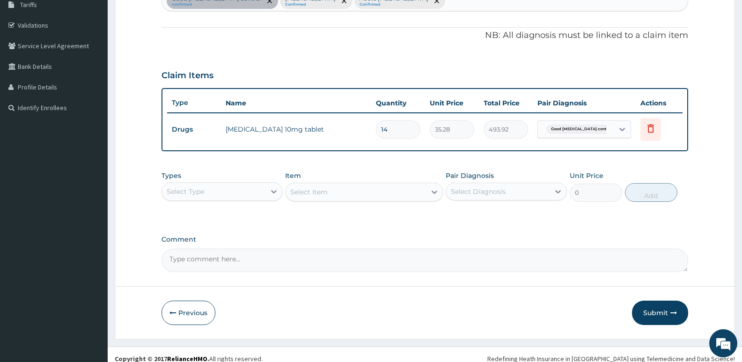
scroll to position [168, 0]
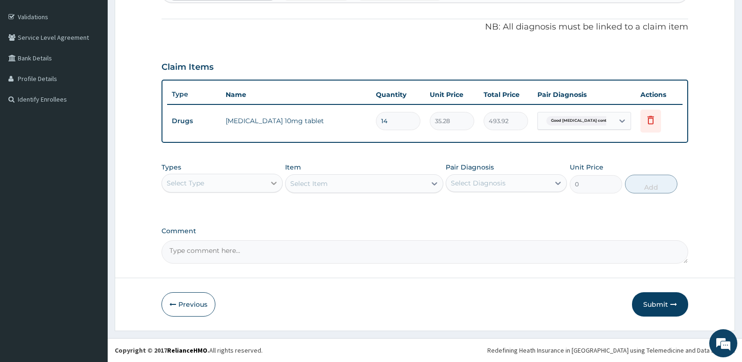
click at [268, 180] on div at bounding box center [273, 183] width 17 height 17
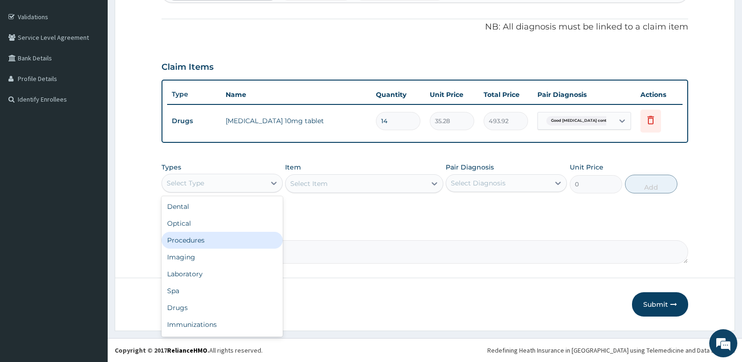
click at [199, 237] on div "Procedures" at bounding box center [222, 240] width 121 height 17
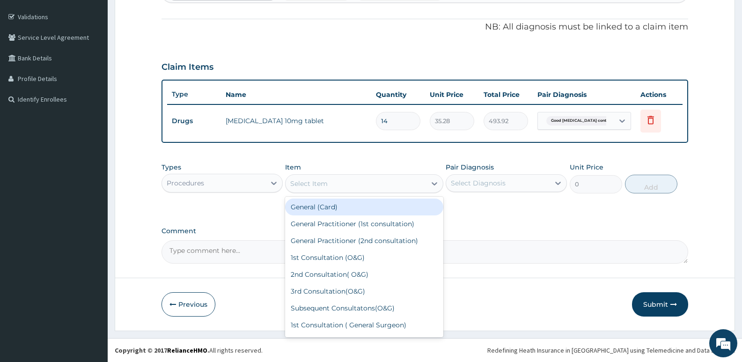
click at [399, 183] on div "Select Item" at bounding box center [356, 183] width 140 height 15
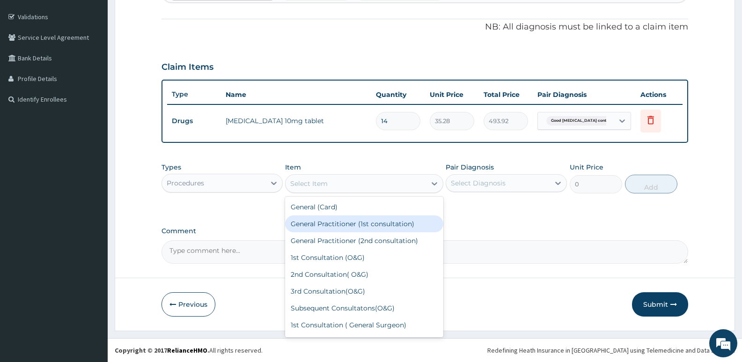
click at [341, 224] on div "General Practitioner (1st consultation)" at bounding box center [364, 223] width 158 height 17
type input "2500"
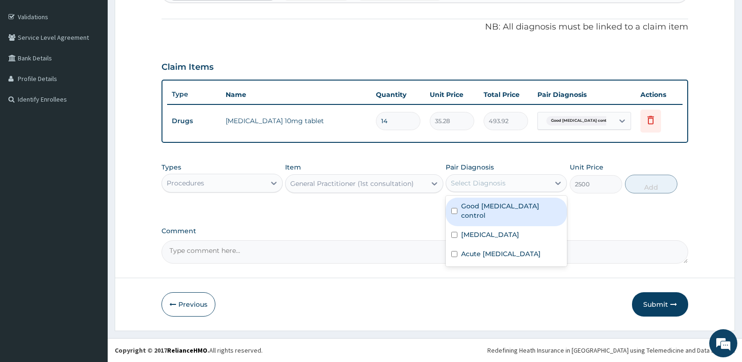
click at [470, 189] on div "Select Diagnosis" at bounding box center [497, 183] width 103 height 15
click at [454, 208] on input "checkbox" at bounding box center [454, 211] width 6 height 6
checkbox input "true"
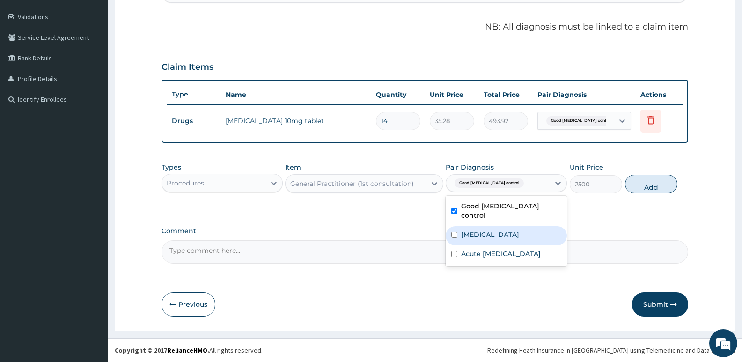
click at [453, 232] on input "checkbox" at bounding box center [454, 235] width 6 height 6
checkbox input "true"
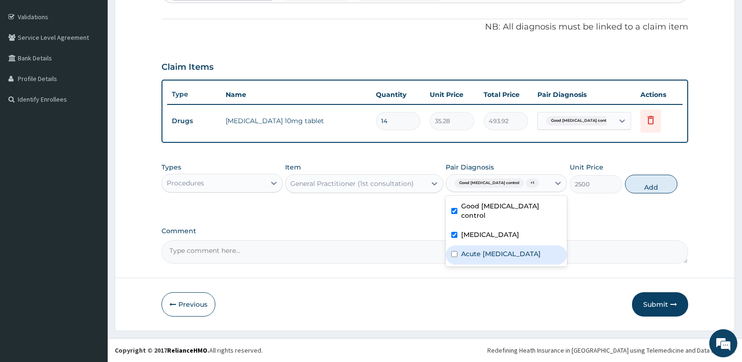
click at [452, 251] on input "checkbox" at bounding box center [454, 254] width 6 height 6
checkbox input "true"
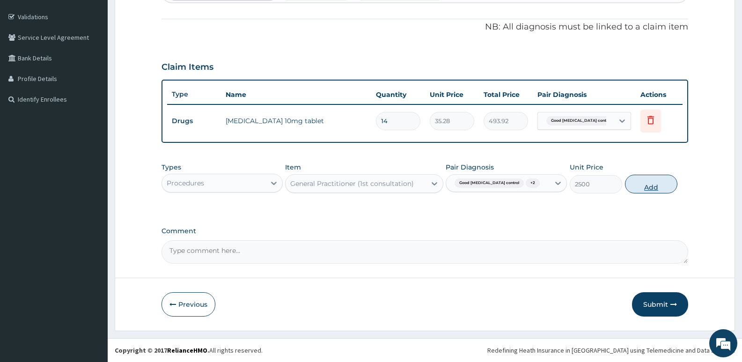
click at [656, 185] on button "Add" at bounding box center [651, 184] width 52 height 19
type input "0"
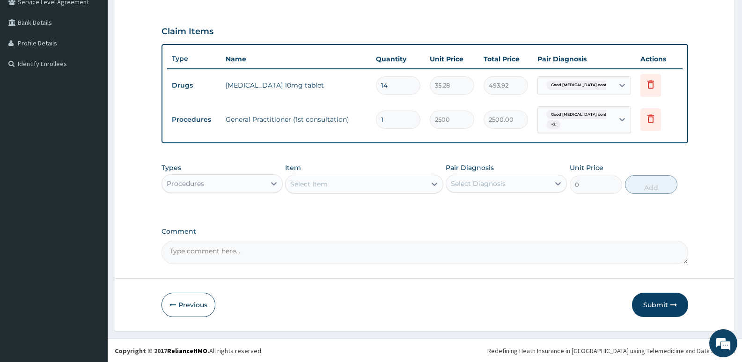
scroll to position [204, 0]
click at [249, 188] on div "Procedures" at bounding box center [213, 183] width 103 height 15
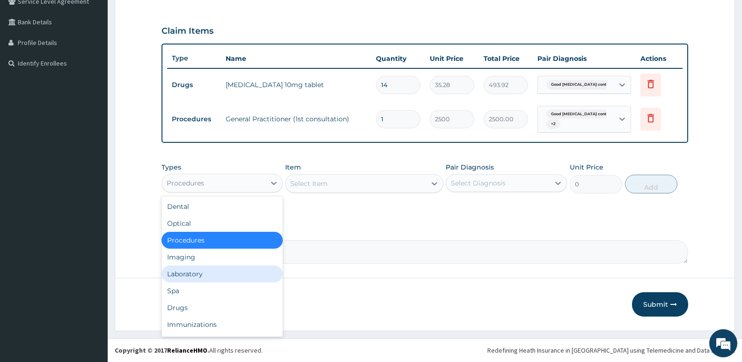
click at [196, 273] on div "Laboratory" at bounding box center [222, 273] width 121 height 17
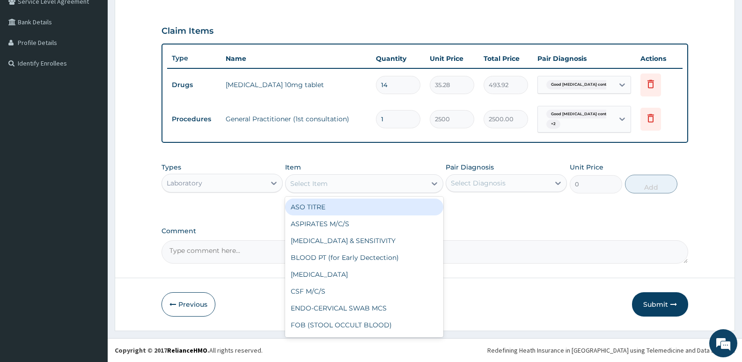
click at [361, 184] on div "Select Item" at bounding box center [356, 183] width 140 height 15
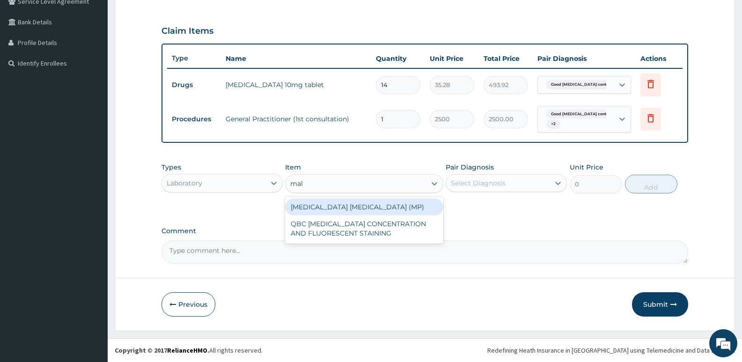
type input "mala"
click at [346, 205] on div "MALARIA PARASITE (MP)" at bounding box center [364, 207] width 158 height 17
type input "1400"
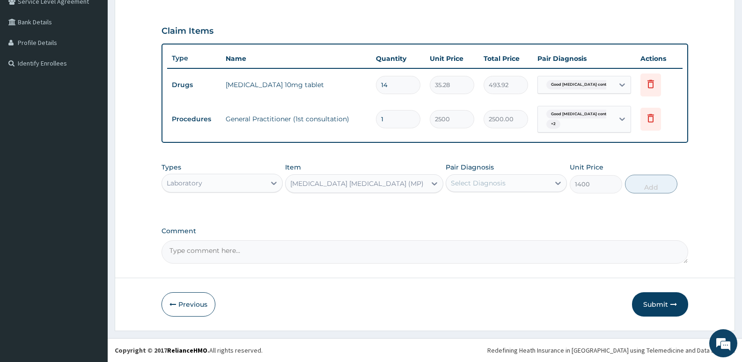
click at [484, 190] on div "Select Diagnosis" at bounding box center [497, 183] width 103 height 15
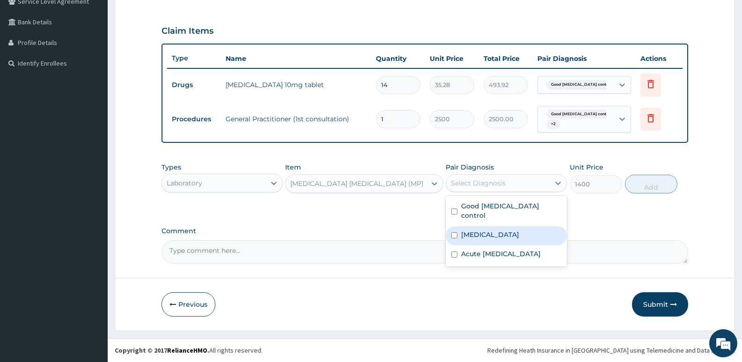
click at [454, 232] on input "checkbox" at bounding box center [454, 235] width 6 height 6
checkbox input "true"
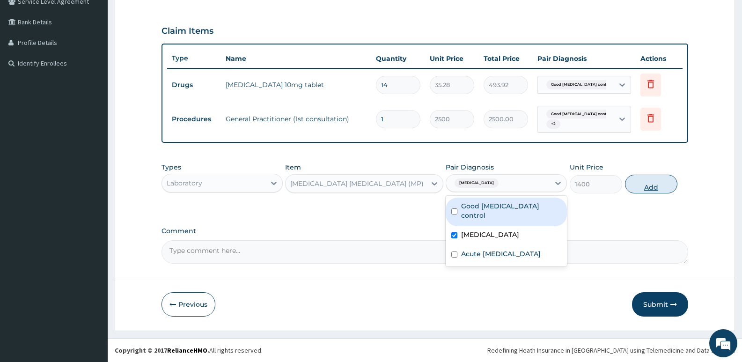
click at [651, 185] on button "Add" at bounding box center [651, 184] width 52 height 19
type input "0"
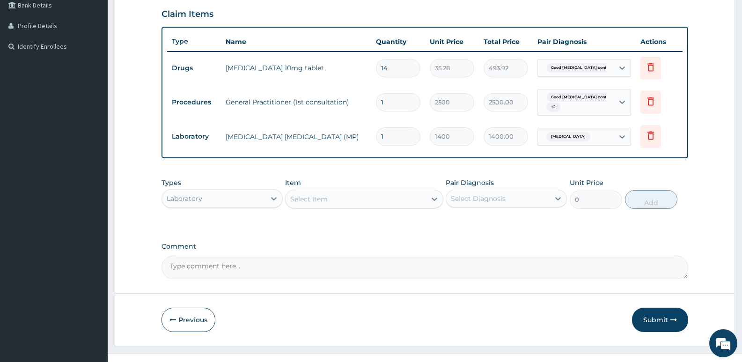
scroll to position [236, 0]
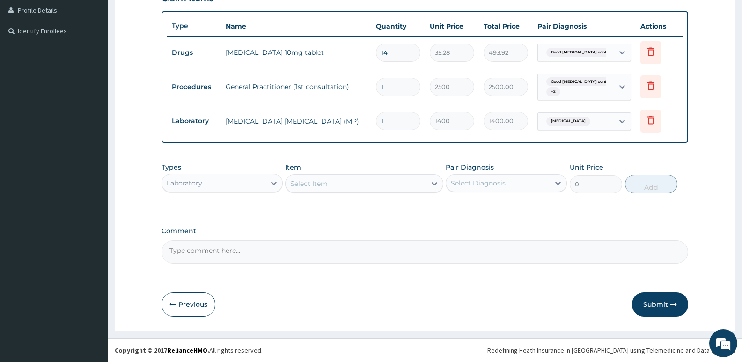
click at [264, 179] on div "Laboratory" at bounding box center [213, 183] width 103 height 15
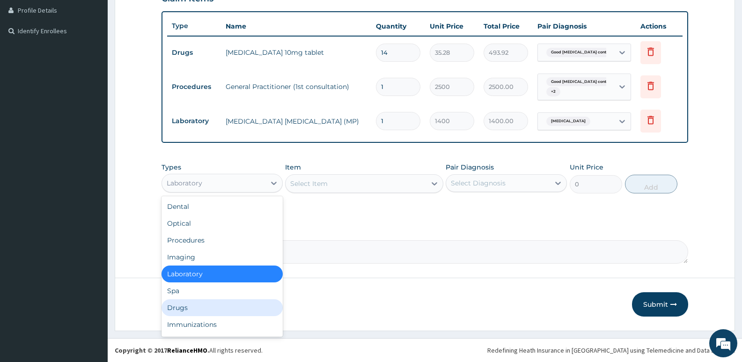
click at [181, 314] on div "Drugs" at bounding box center [222, 307] width 121 height 17
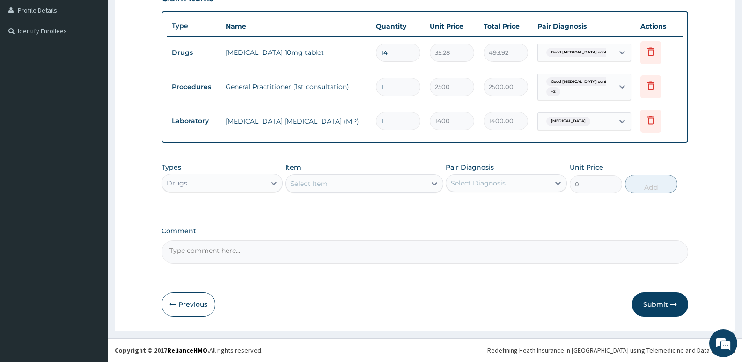
click at [380, 187] on div "Select Item" at bounding box center [356, 183] width 140 height 15
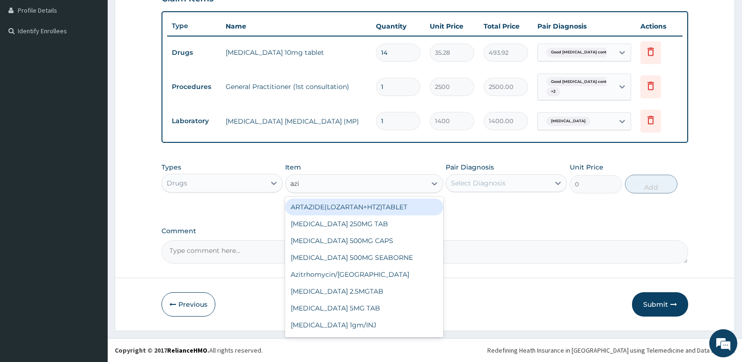
type input "azit"
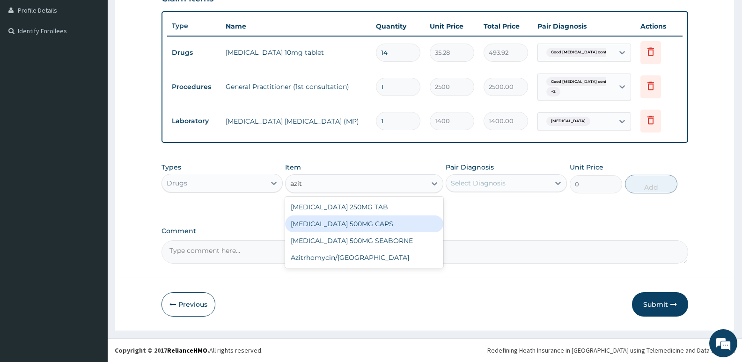
click at [363, 224] on div "AZITHROMYCIN 500MG CAPS" at bounding box center [364, 223] width 158 height 17
type input "315"
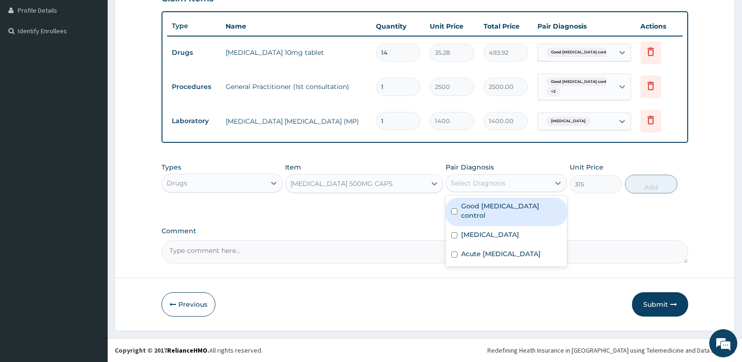
click at [493, 185] on div "Select Diagnosis" at bounding box center [478, 182] width 55 height 9
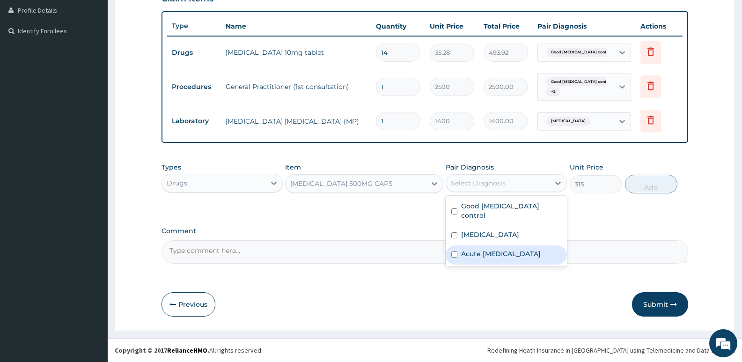
click at [454, 251] on input "checkbox" at bounding box center [454, 254] width 6 height 6
checkbox input "true"
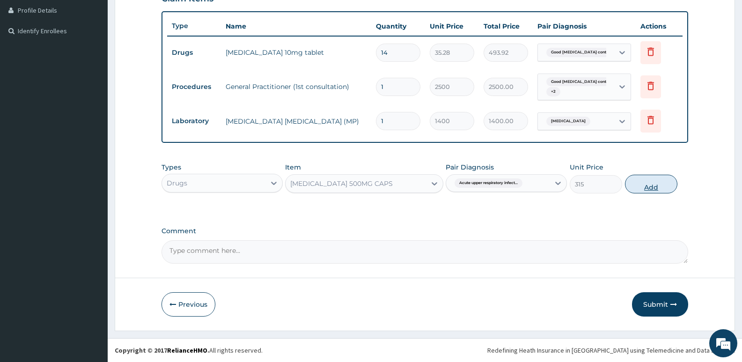
click at [656, 184] on button "Add" at bounding box center [651, 184] width 52 height 19
type input "0"
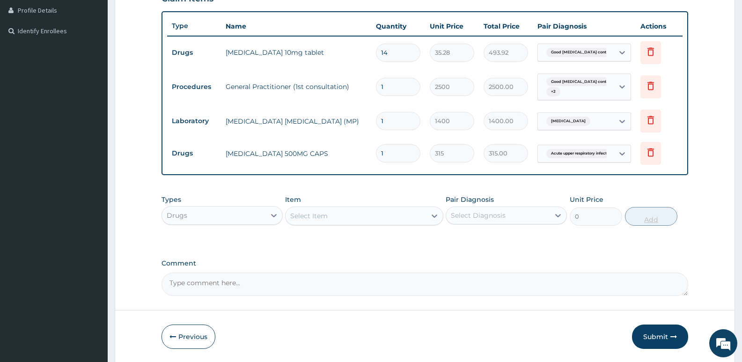
type input "0.00"
type input "5"
type input "1575.00"
type input "5"
click at [348, 215] on div "Select Item" at bounding box center [356, 215] width 140 height 15
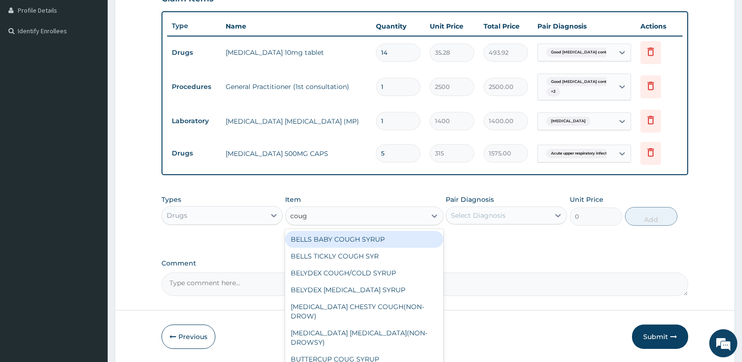
type input "cough"
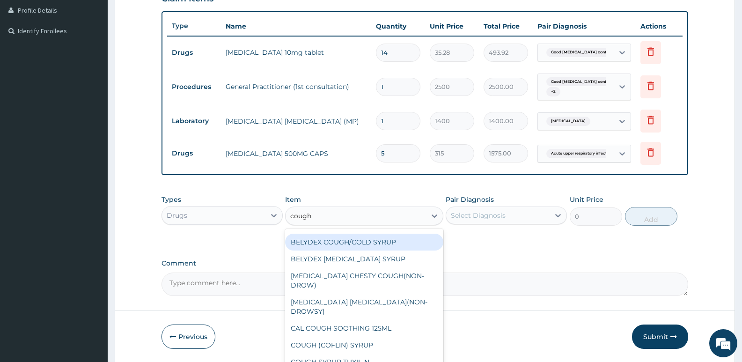
scroll to position [32, 0]
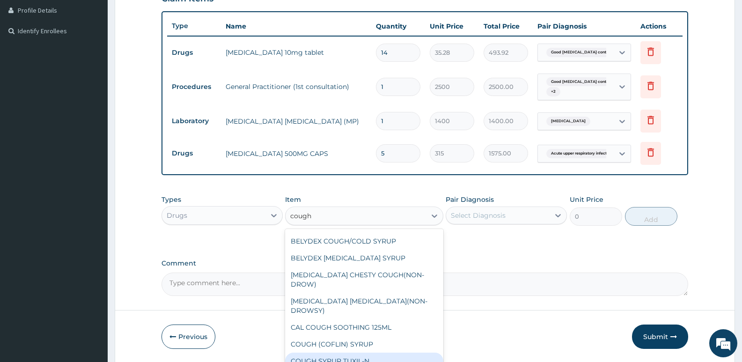
click at [323, 353] on div "COUGH SYRUP TUXIL-N" at bounding box center [364, 361] width 158 height 17
type input "315"
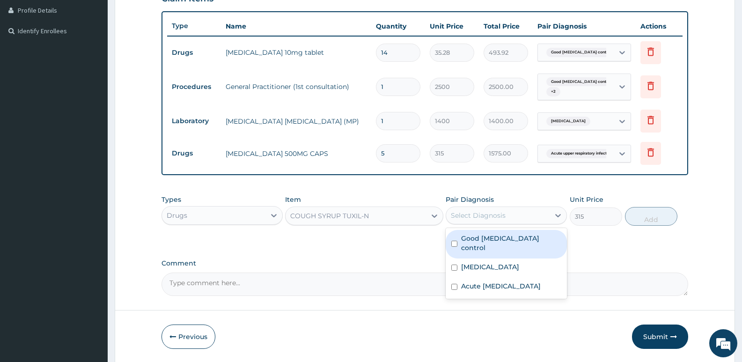
click at [495, 215] on div "Select Diagnosis" at bounding box center [478, 215] width 55 height 9
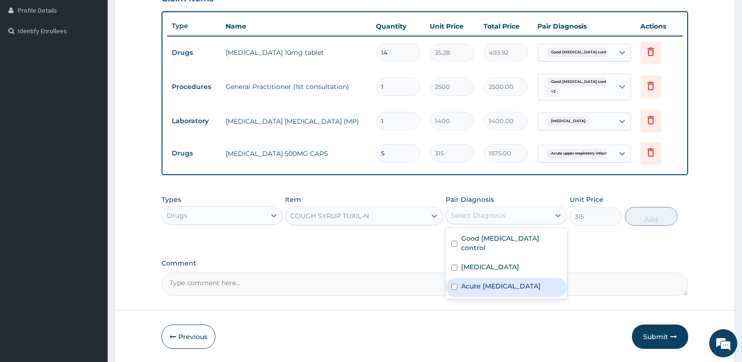
click at [454, 284] on input "checkbox" at bounding box center [454, 287] width 6 height 6
checkbox input "true"
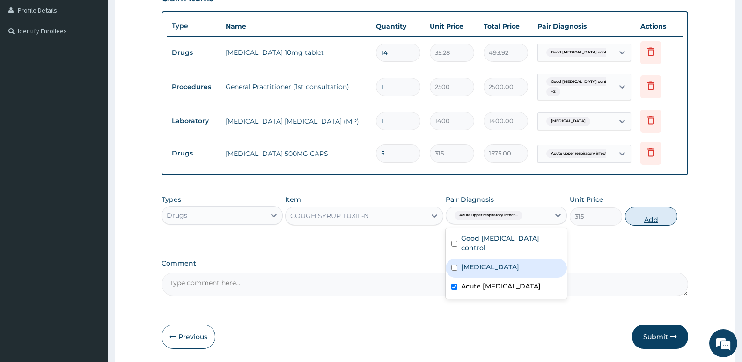
click at [648, 218] on button "Add" at bounding box center [651, 216] width 52 height 19
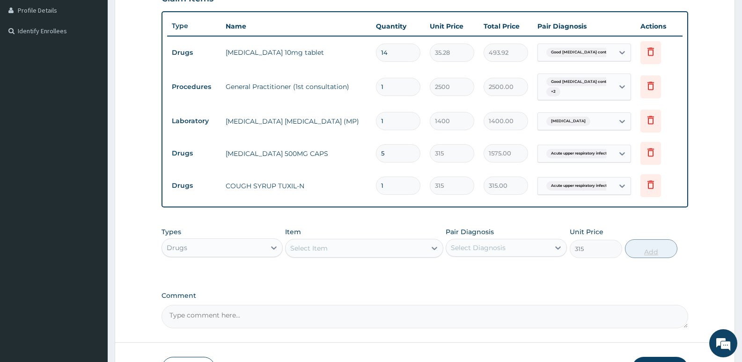
type input "0"
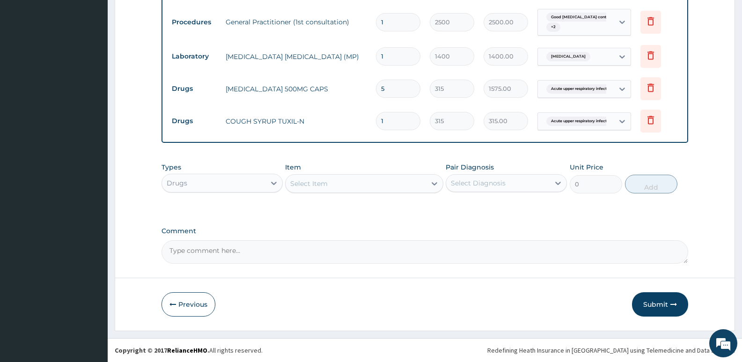
click at [345, 180] on div "Select Item" at bounding box center [356, 183] width 140 height 15
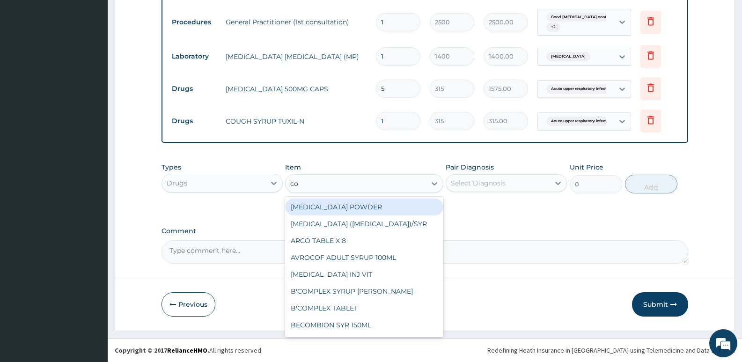
type input "coa"
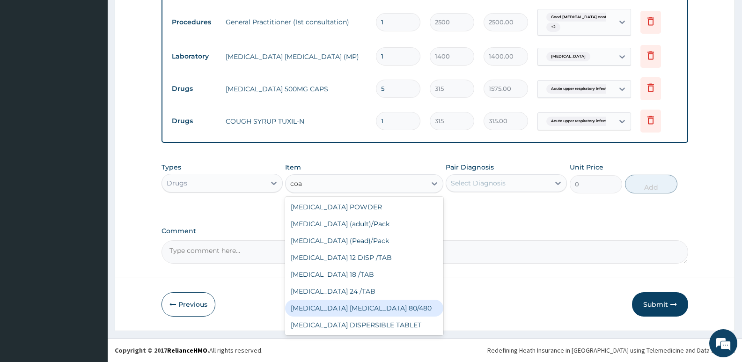
click at [320, 310] on div "COARTEM D TAB 80/480" at bounding box center [364, 308] width 158 height 17
type input "2080"
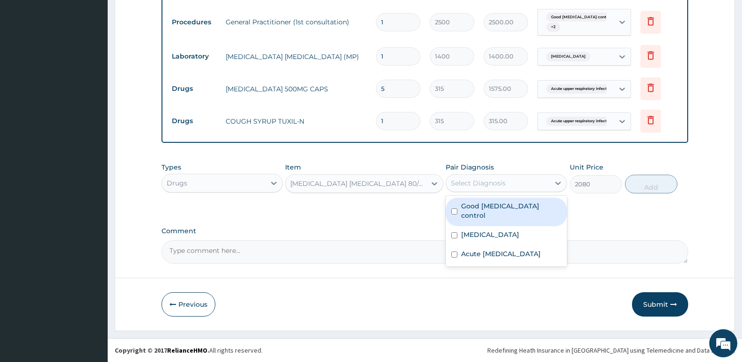
click at [509, 188] on div "Select Diagnosis" at bounding box center [497, 183] width 103 height 15
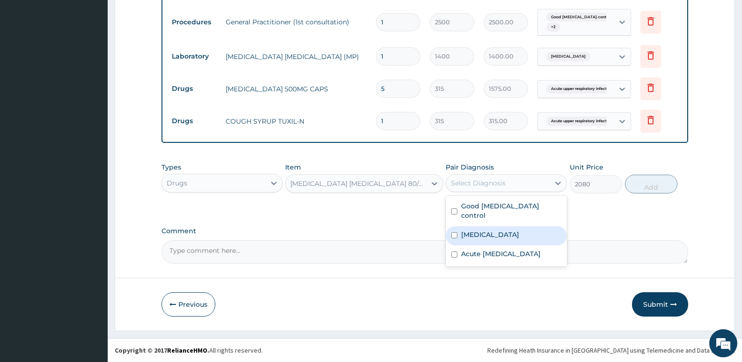
click at [453, 232] on input "checkbox" at bounding box center [454, 235] width 6 height 6
checkbox input "true"
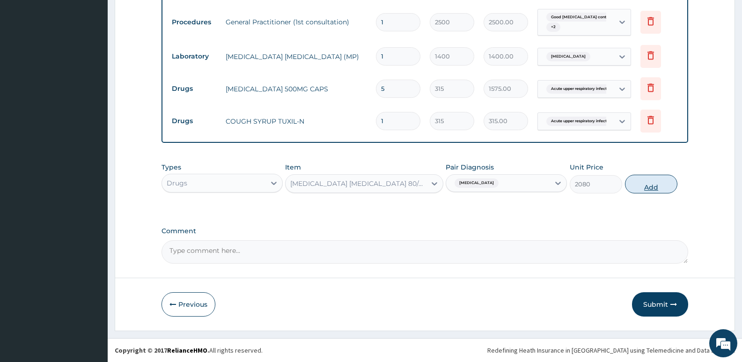
click at [648, 185] on button "Add" at bounding box center [651, 184] width 52 height 19
type input "0"
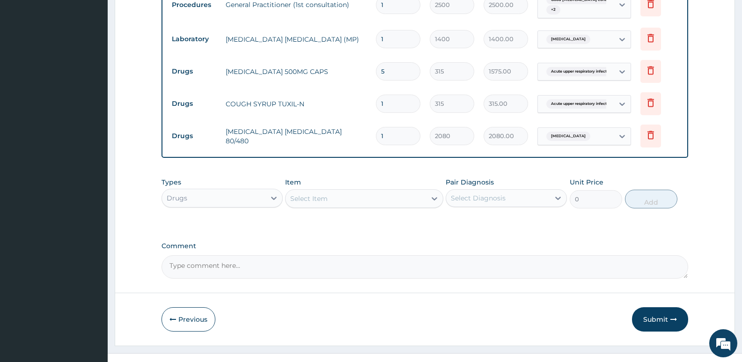
scroll to position [333, 0]
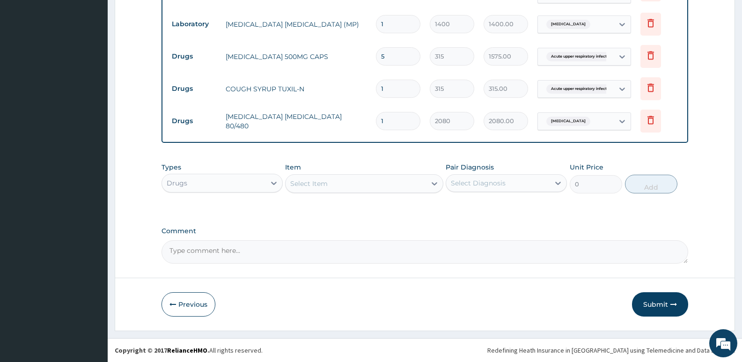
click at [375, 179] on div "Select Item" at bounding box center [356, 183] width 140 height 15
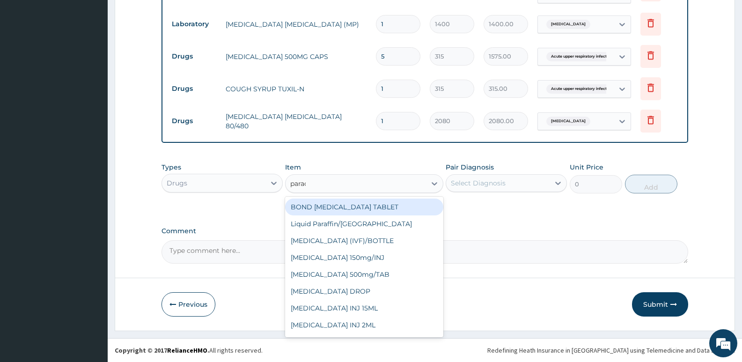
type input "parace"
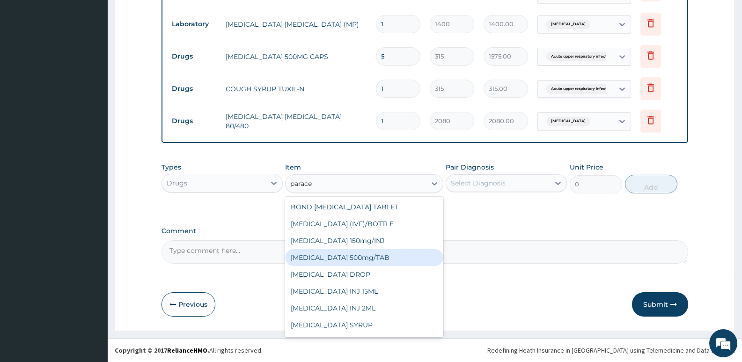
click at [356, 258] on div "PARACETAMOL 500mg/TAB" at bounding box center [364, 257] width 158 height 17
type input "13"
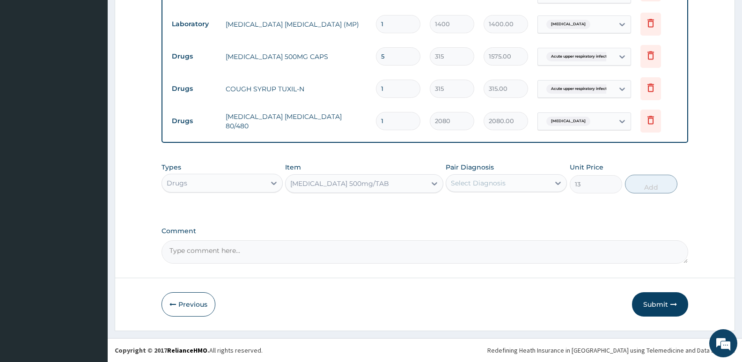
click at [483, 186] on div "Select Diagnosis" at bounding box center [478, 182] width 55 height 9
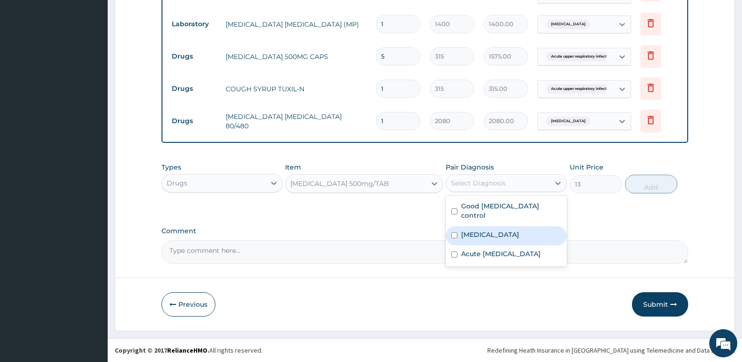
click at [456, 232] on input "checkbox" at bounding box center [454, 235] width 6 height 6
checkbox input "true"
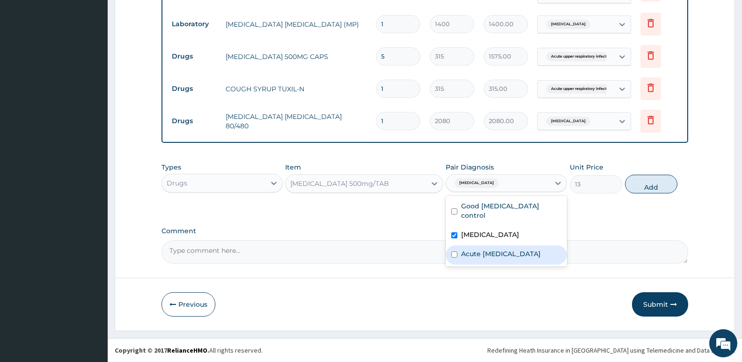
click at [454, 251] on input "checkbox" at bounding box center [454, 254] width 6 height 6
checkbox input "true"
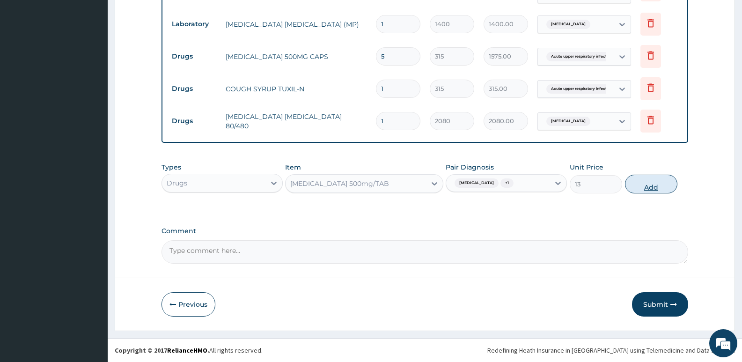
click at [652, 188] on button "Add" at bounding box center [651, 184] width 52 height 19
type input "0"
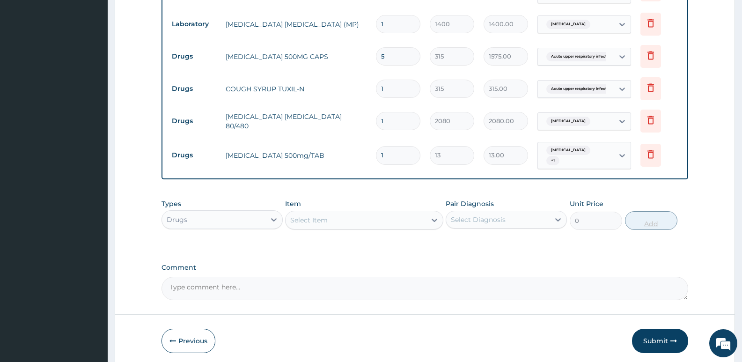
type input "18"
type input "234.00"
type input "18"
click at [557, 187] on div "PA Code / Prescription Code PA/4748C1 Encounter Date 15-09-2025 Diagnosis Good …" at bounding box center [425, 29] width 527 height 544
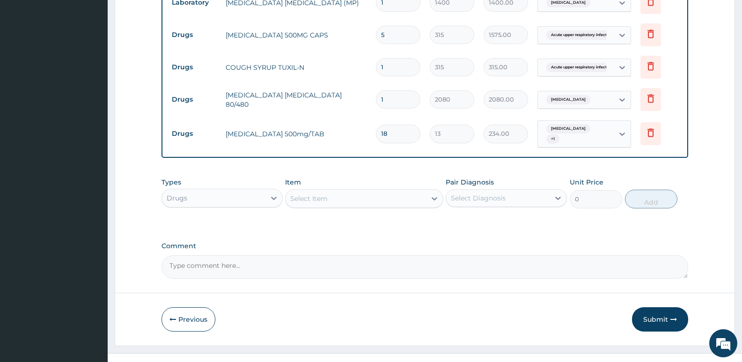
scroll to position [365, 0]
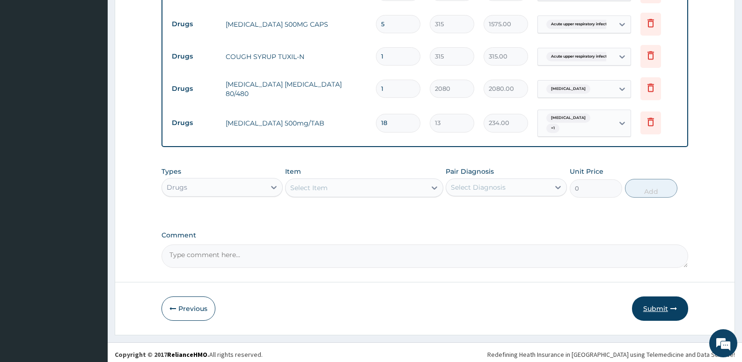
click at [653, 300] on button "Submit" at bounding box center [660, 308] width 56 height 24
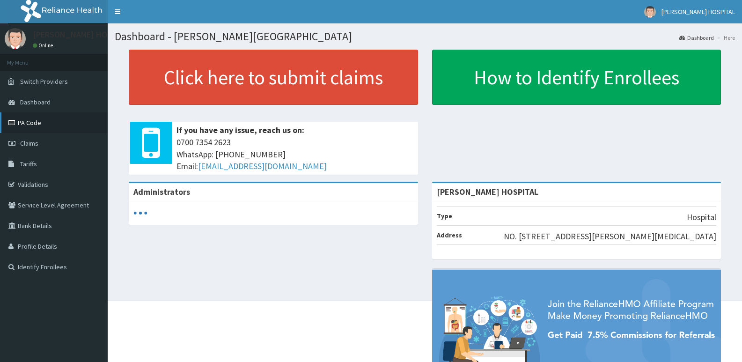
click at [37, 122] on link "PA Code" at bounding box center [54, 122] width 108 height 21
